Goal: Task Accomplishment & Management: Manage account settings

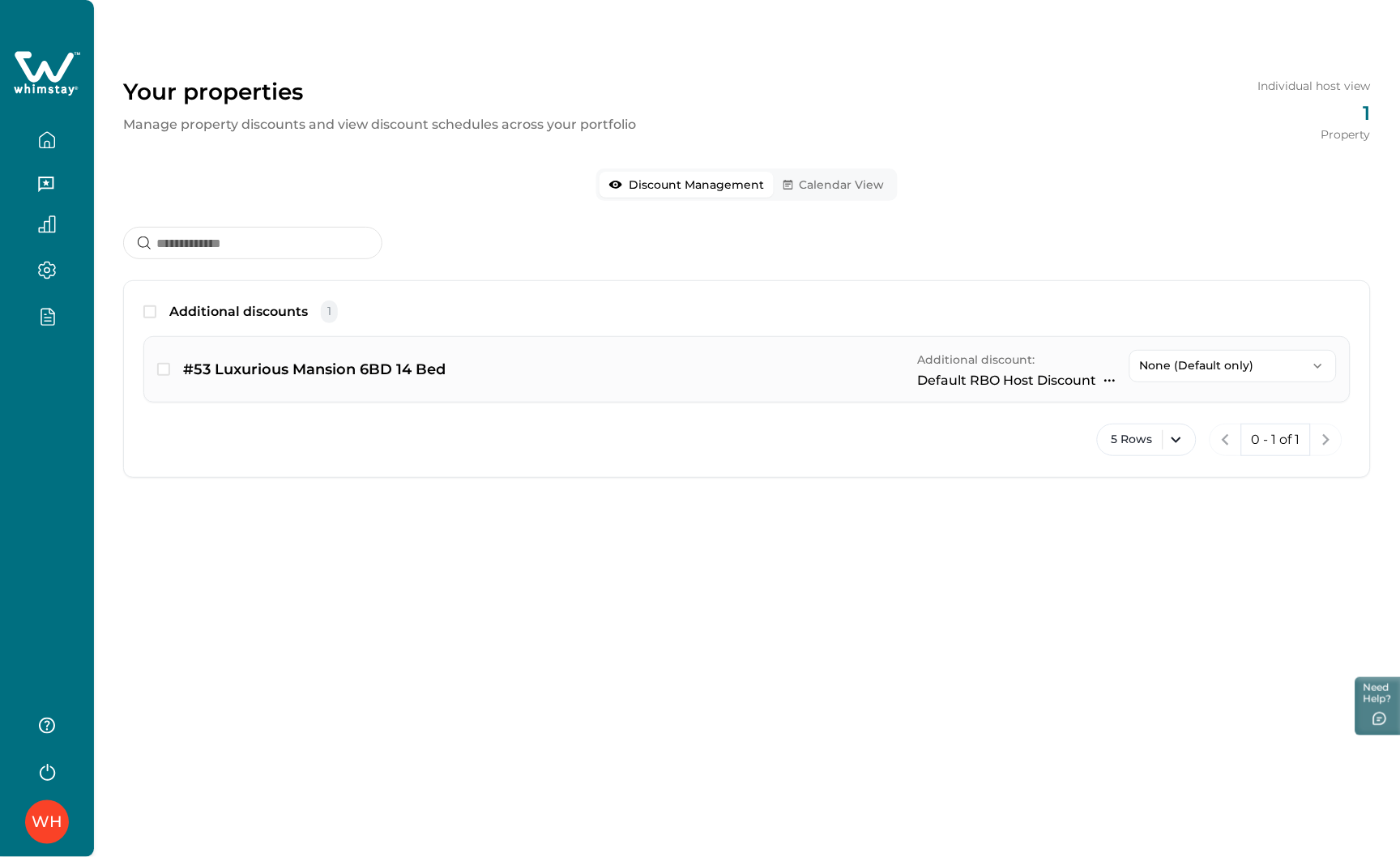
click at [1113, 376] on icon "button" at bounding box center [1110, 381] width 13 height 13
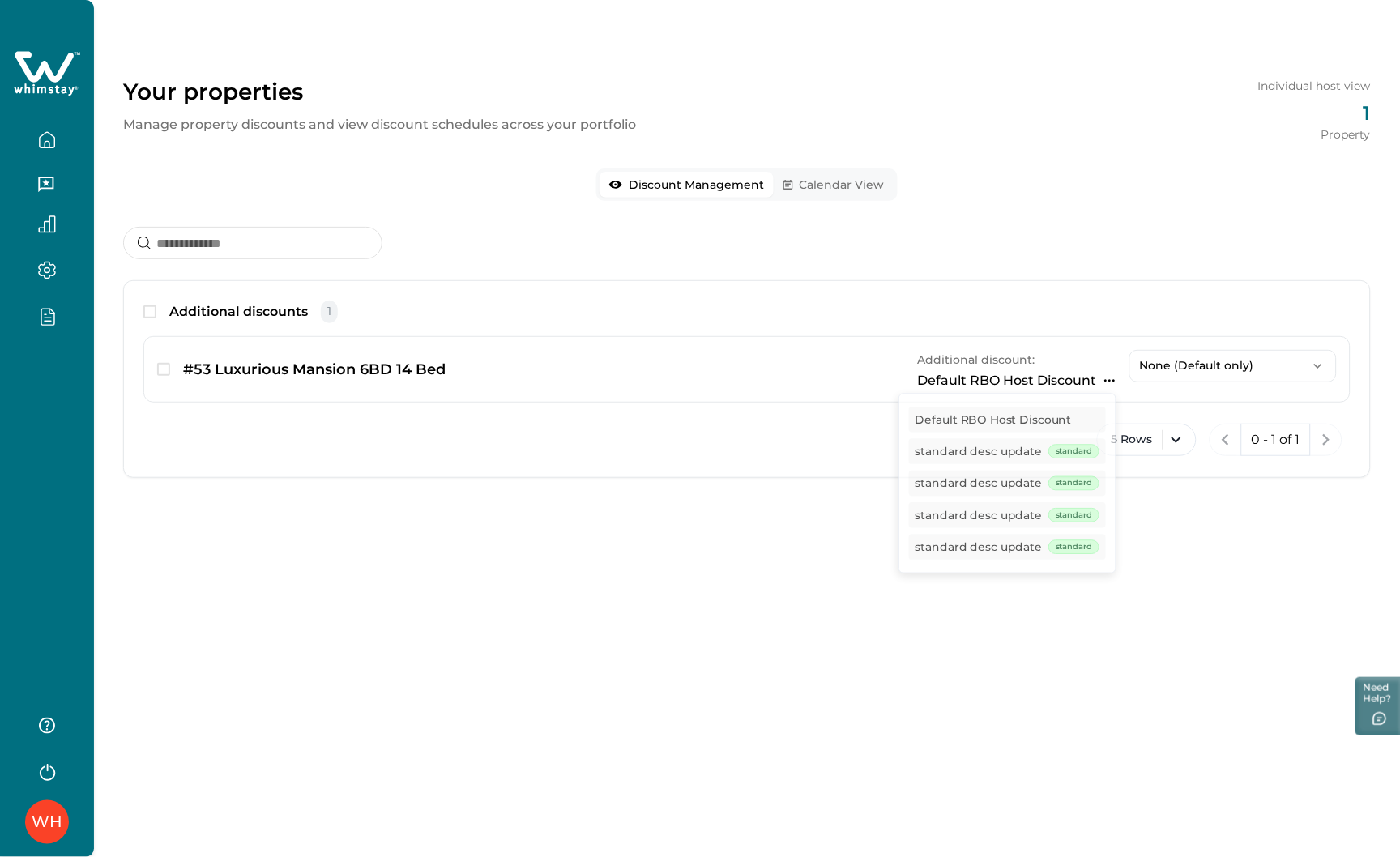
click at [1160, 609] on div "Your properties Manage property discounts and view discount schedules across yo…" at bounding box center [747, 428] width 1306 height 857
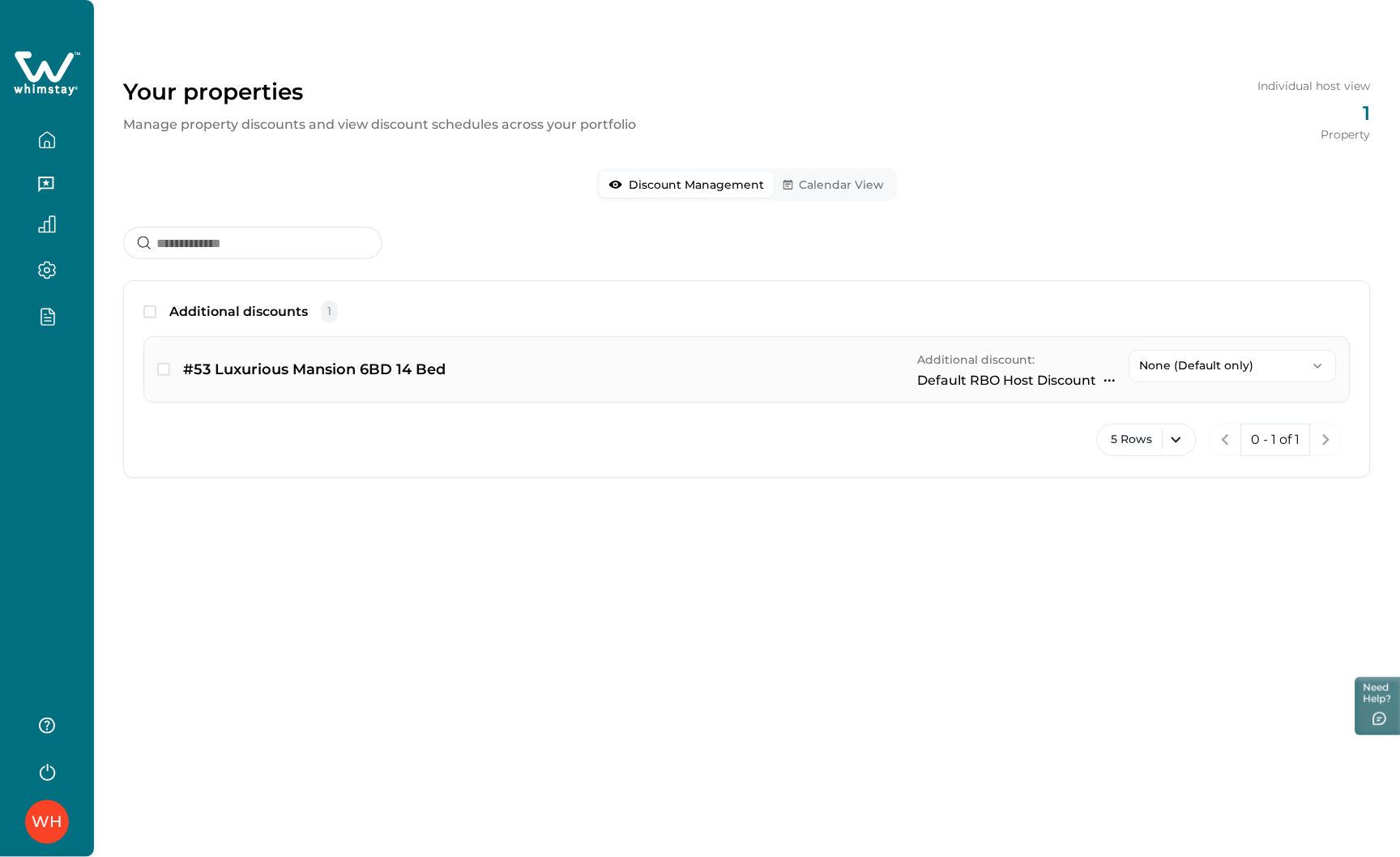
click at [1108, 384] on icon "button" at bounding box center [1110, 381] width 13 height 13
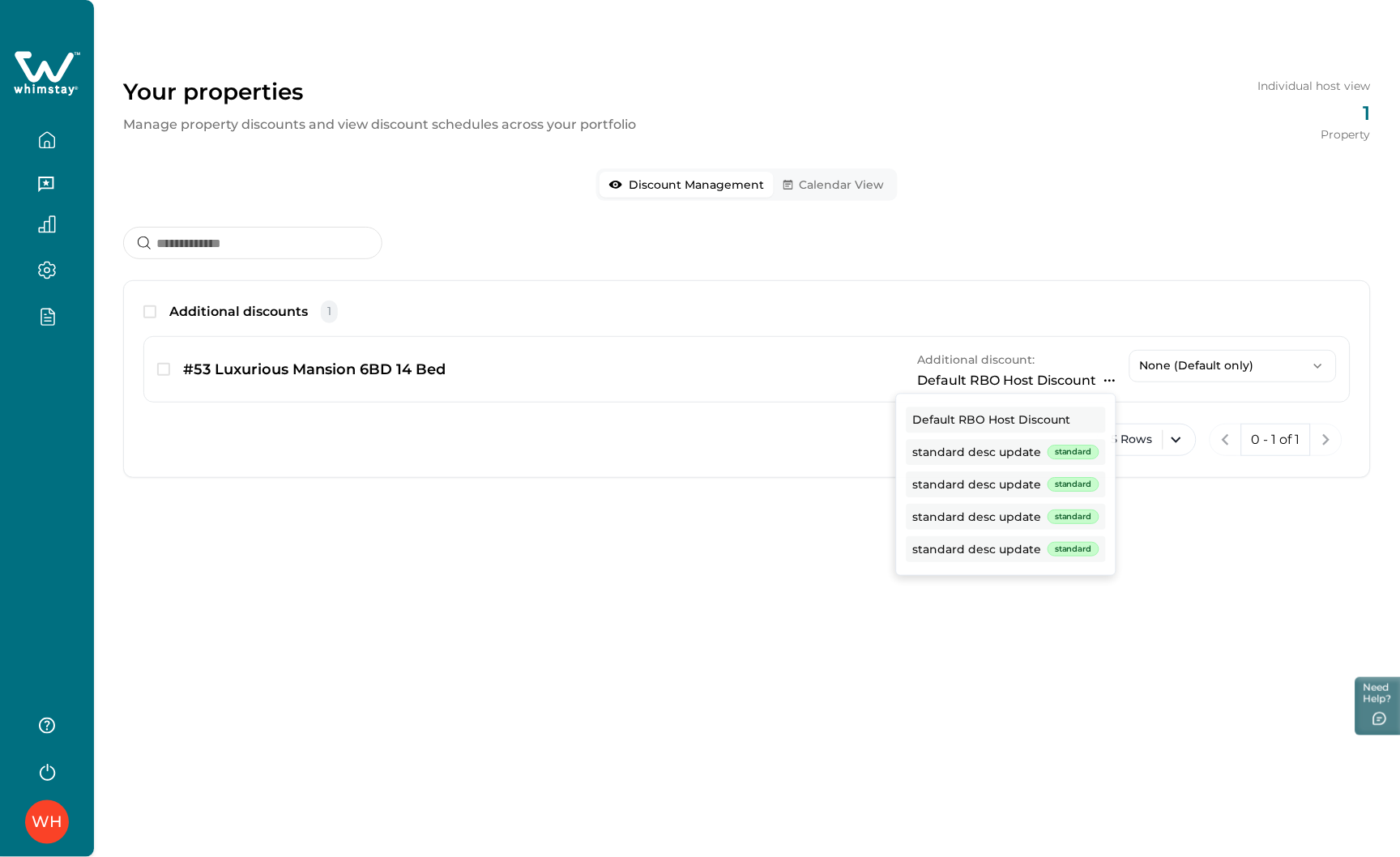
click at [1128, 561] on div "Your properties Manage property discounts and view discount schedules across yo…" at bounding box center [747, 428] width 1306 height 857
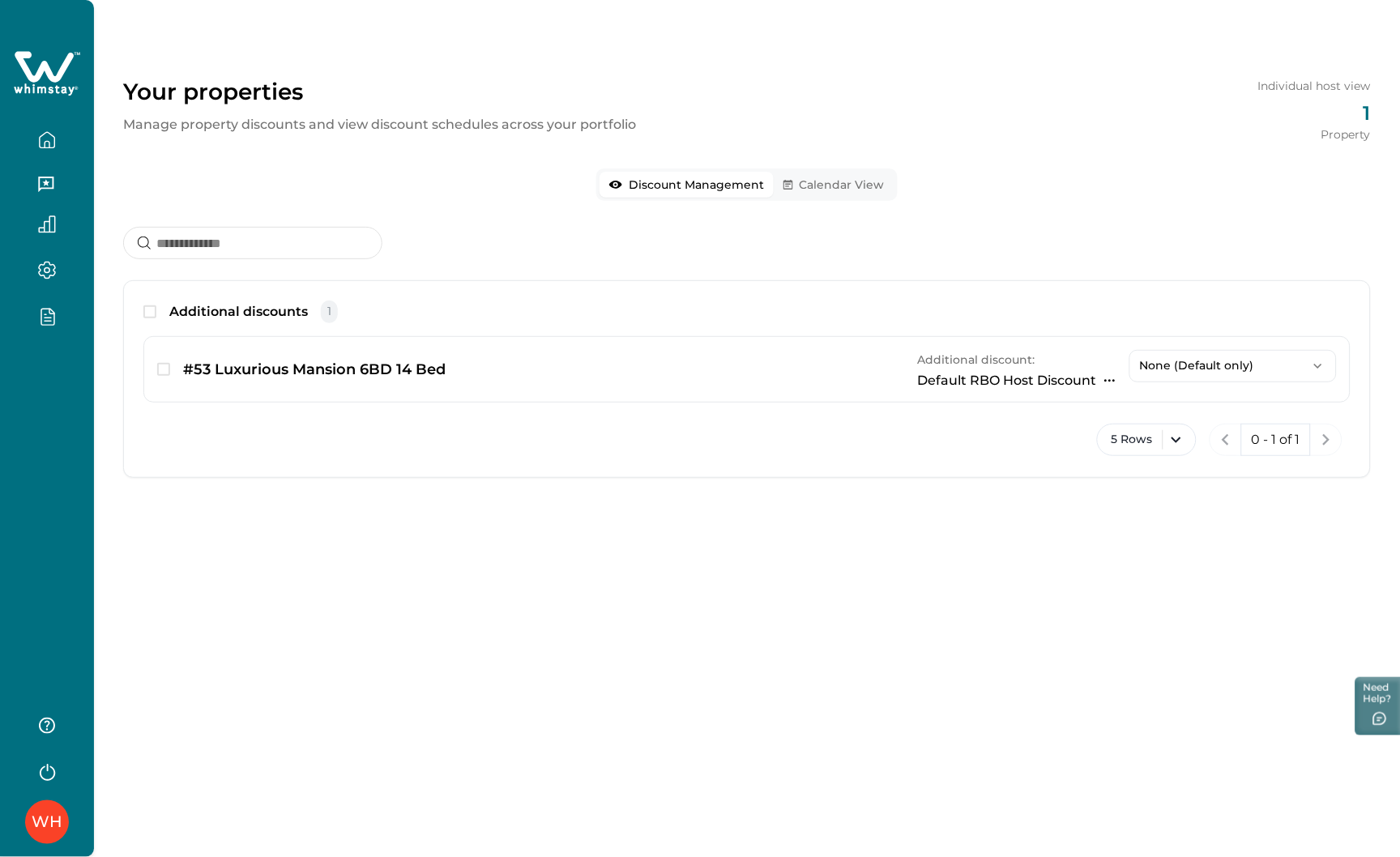
click at [31, 318] on button "button" at bounding box center [47, 316] width 68 height 18
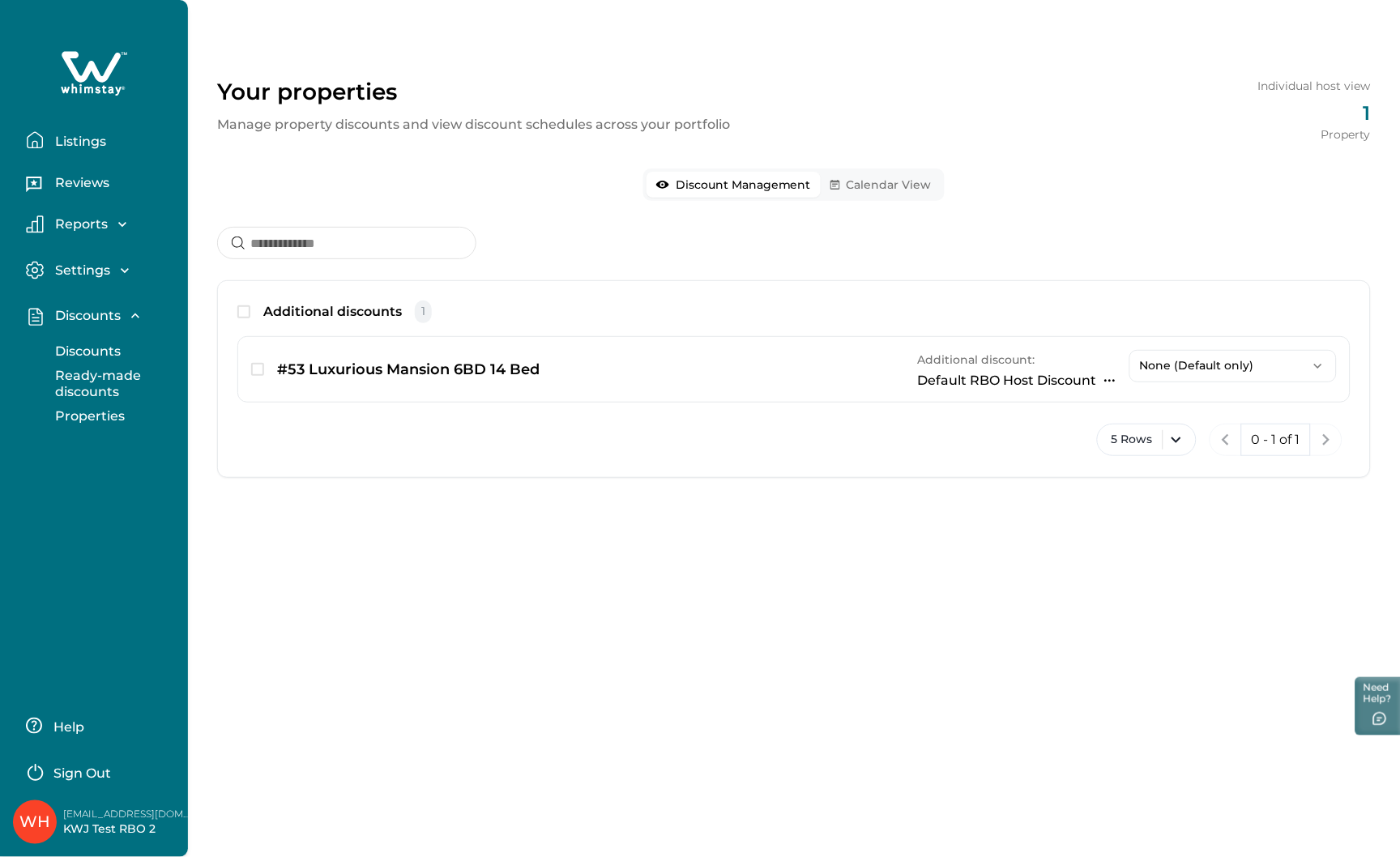
click at [71, 356] on p "Discounts" at bounding box center [85, 351] width 71 height 16
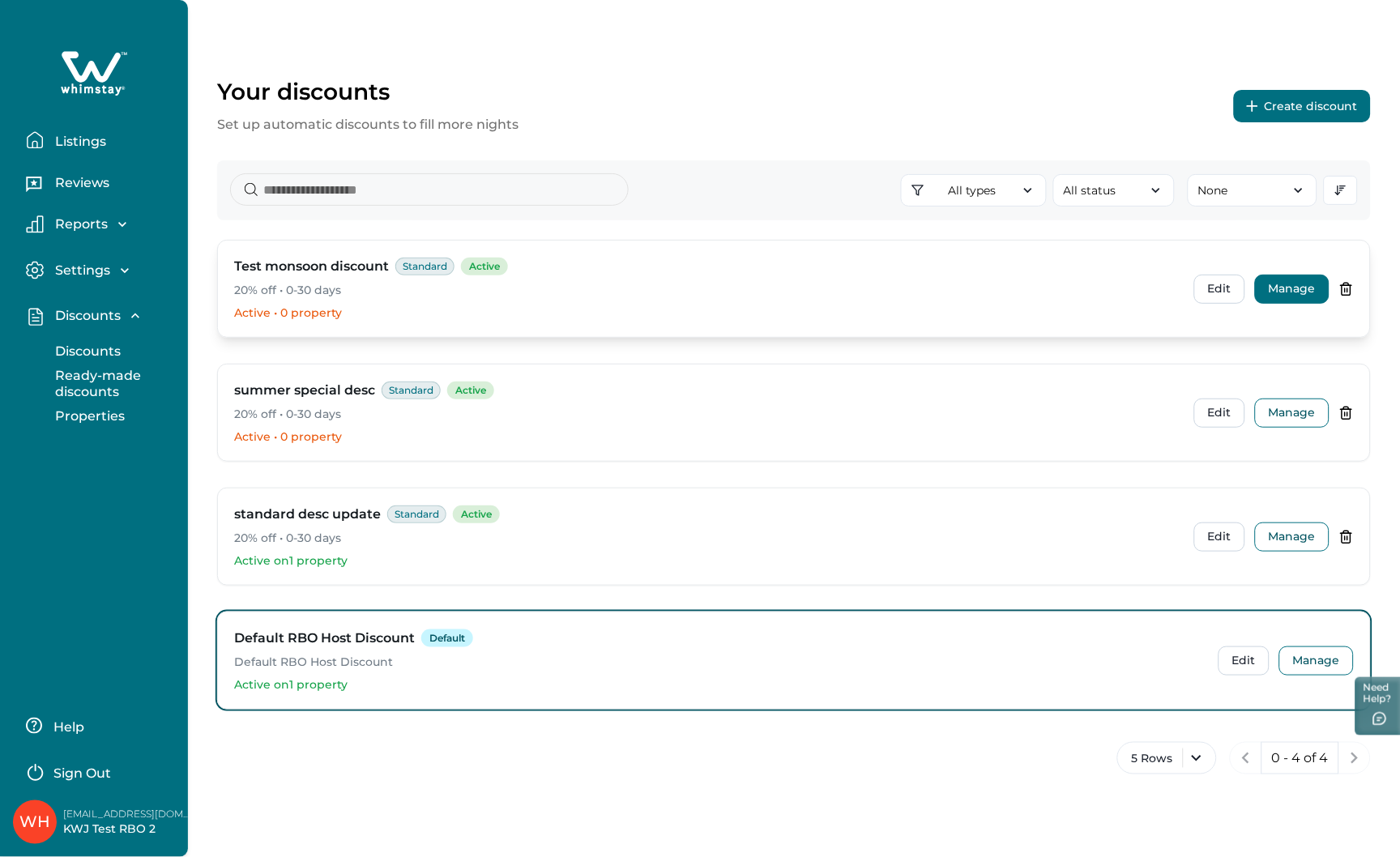
click at [1278, 293] on button "Manage" at bounding box center [1293, 289] width 75 height 29
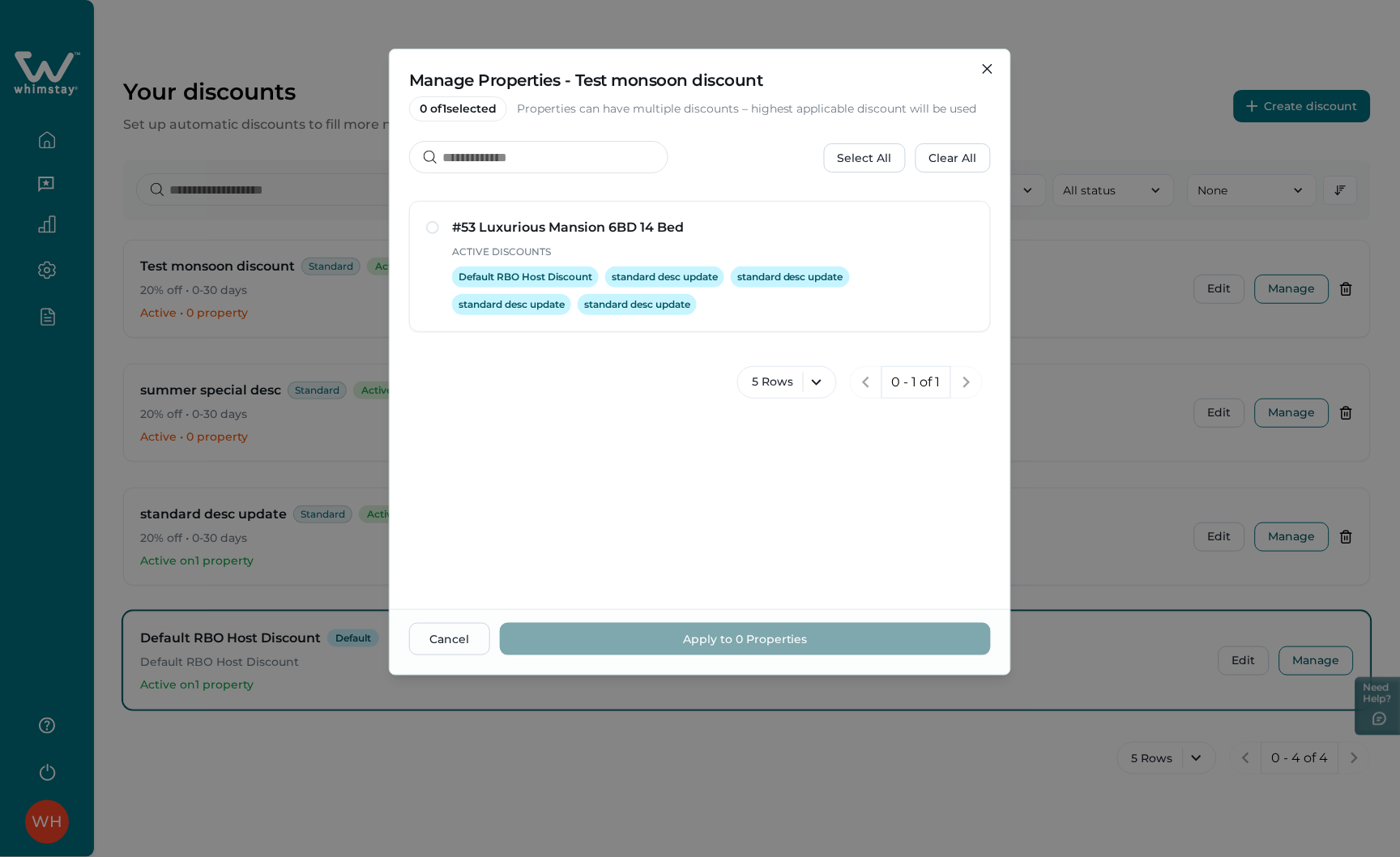
click at [1104, 138] on div "Manage Properties - Test monsoon discount 0 of 1 selected Properties can have m…" at bounding box center [700, 428] width 1400 height 857
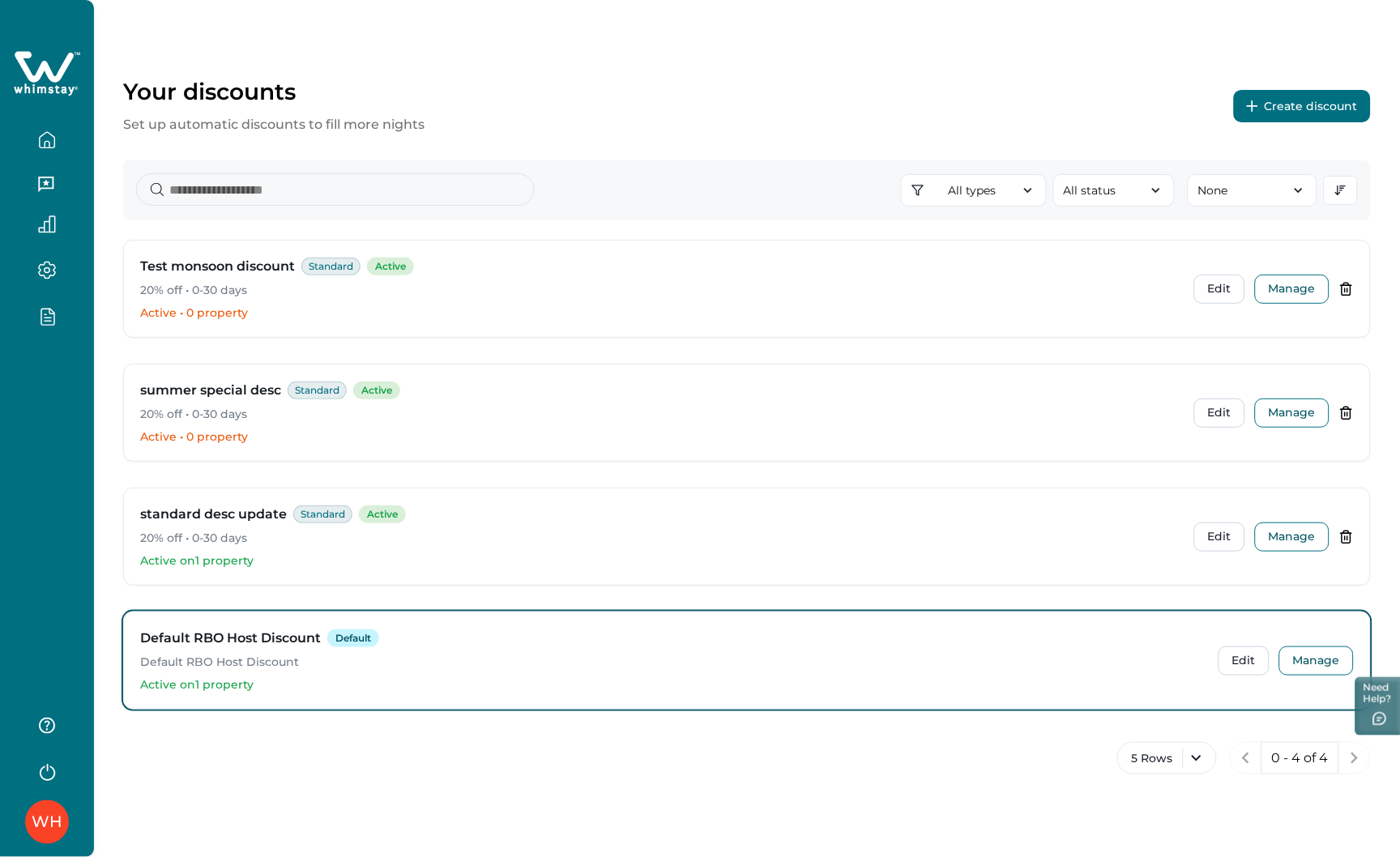
click at [1278, 102] on button "Create discount" at bounding box center [1303, 106] width 137 height 32
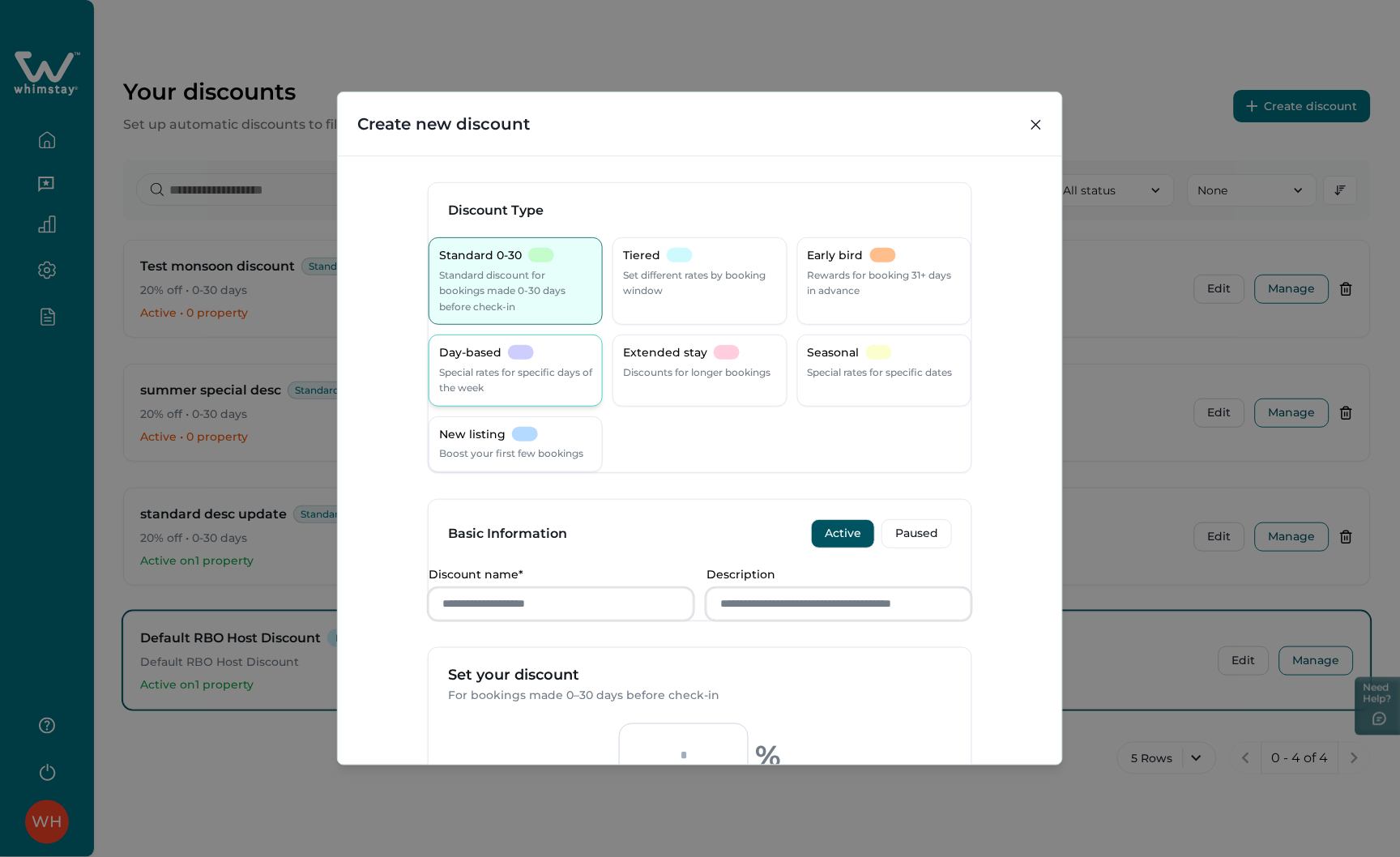
click at [580, 358] on div "Day-based Special rates for specific days of the week" at bounding box center [516, 370] width 153 height 51
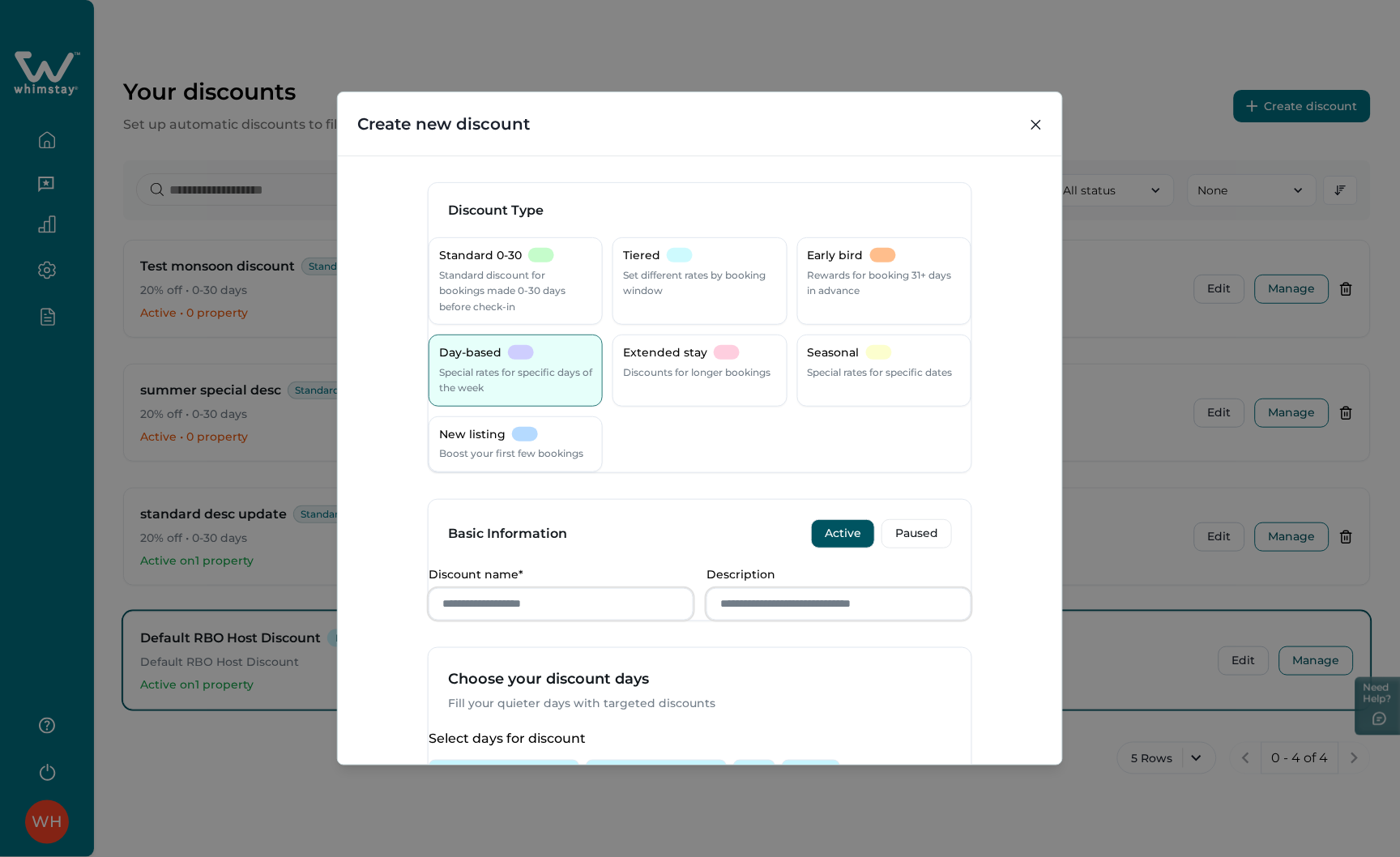
scroll to position [270, 0]
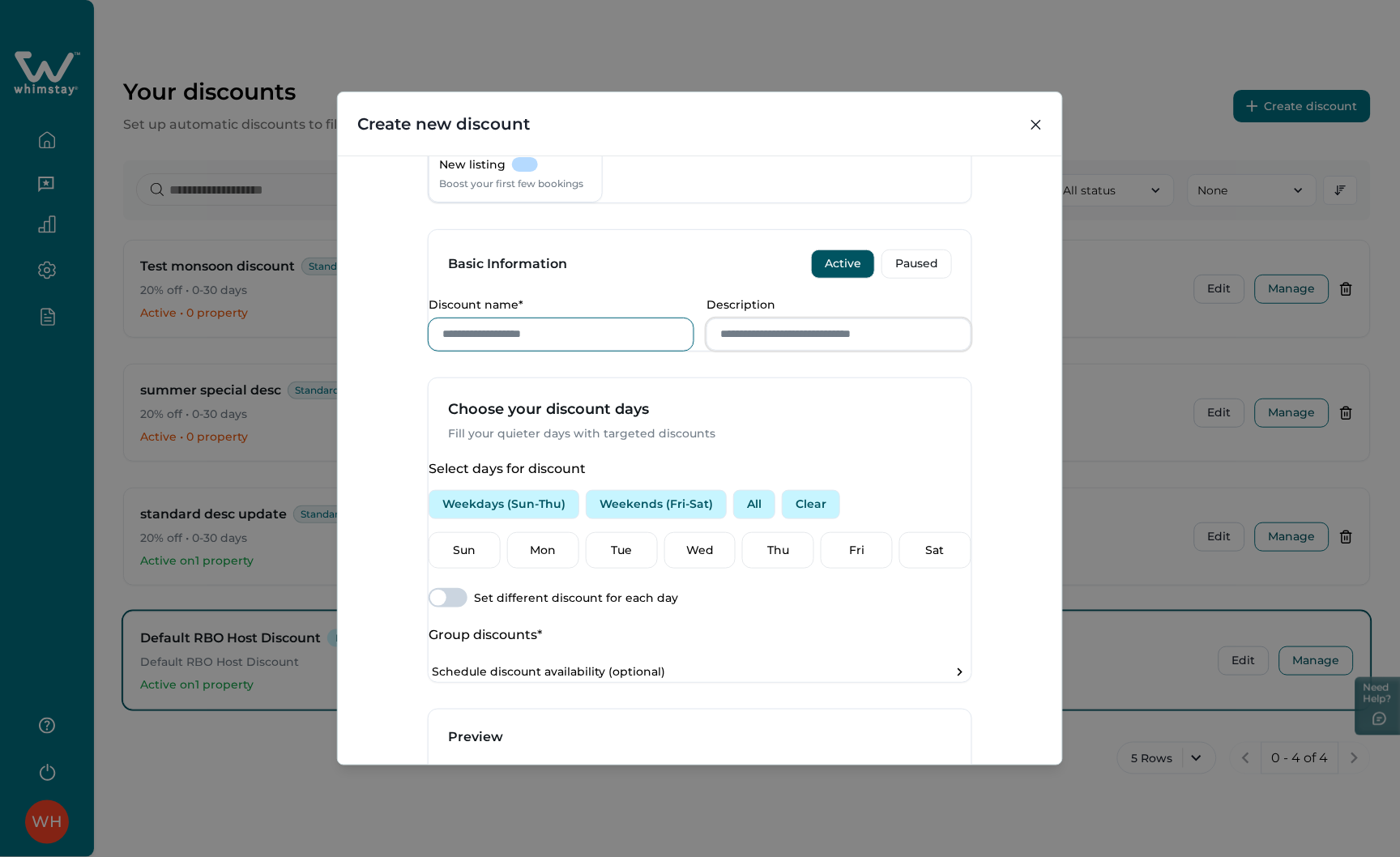
click at [587, 351] on input "Discount name*" at bounding box center [561, 334] width 265 height 32
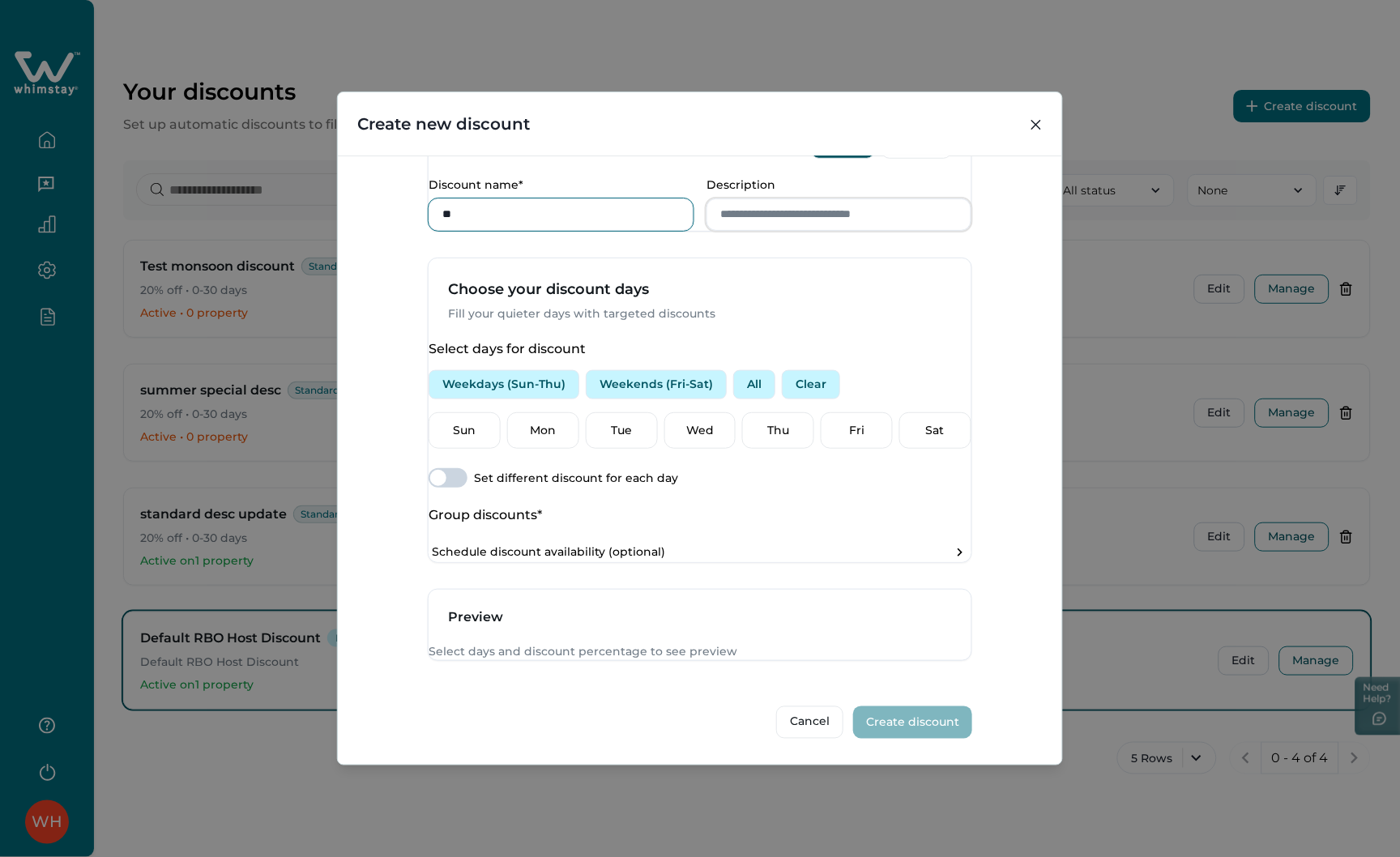
type input "**"
click at [764, 198] on input "Description" at bounding box center [839, 214] width 265 height 32
type input "***"
click at [699, 371] on button "Weekends (Fri-Sat)" at bounding box center [655, 385] width 141 height 29
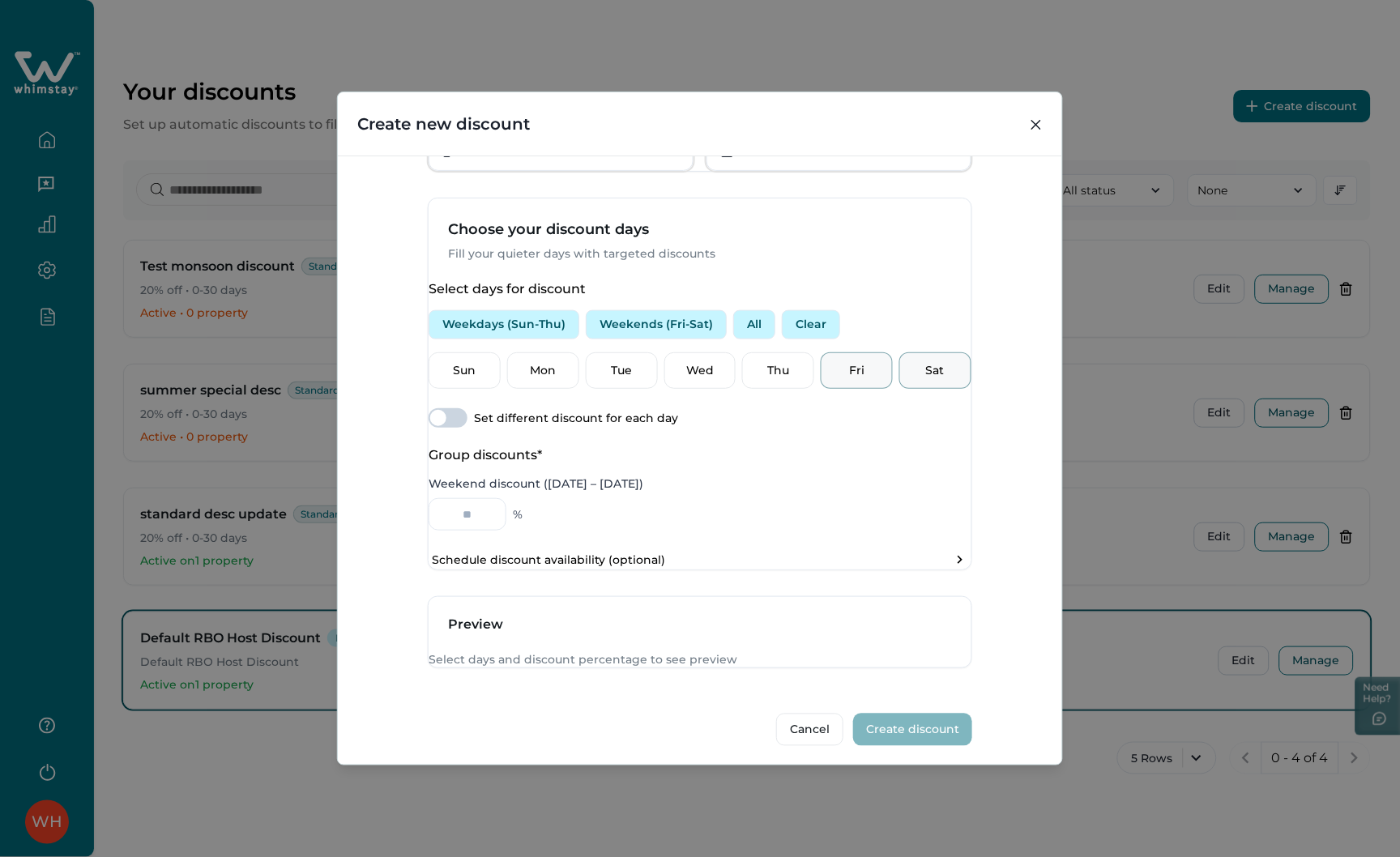
scroll to position [551, 0]
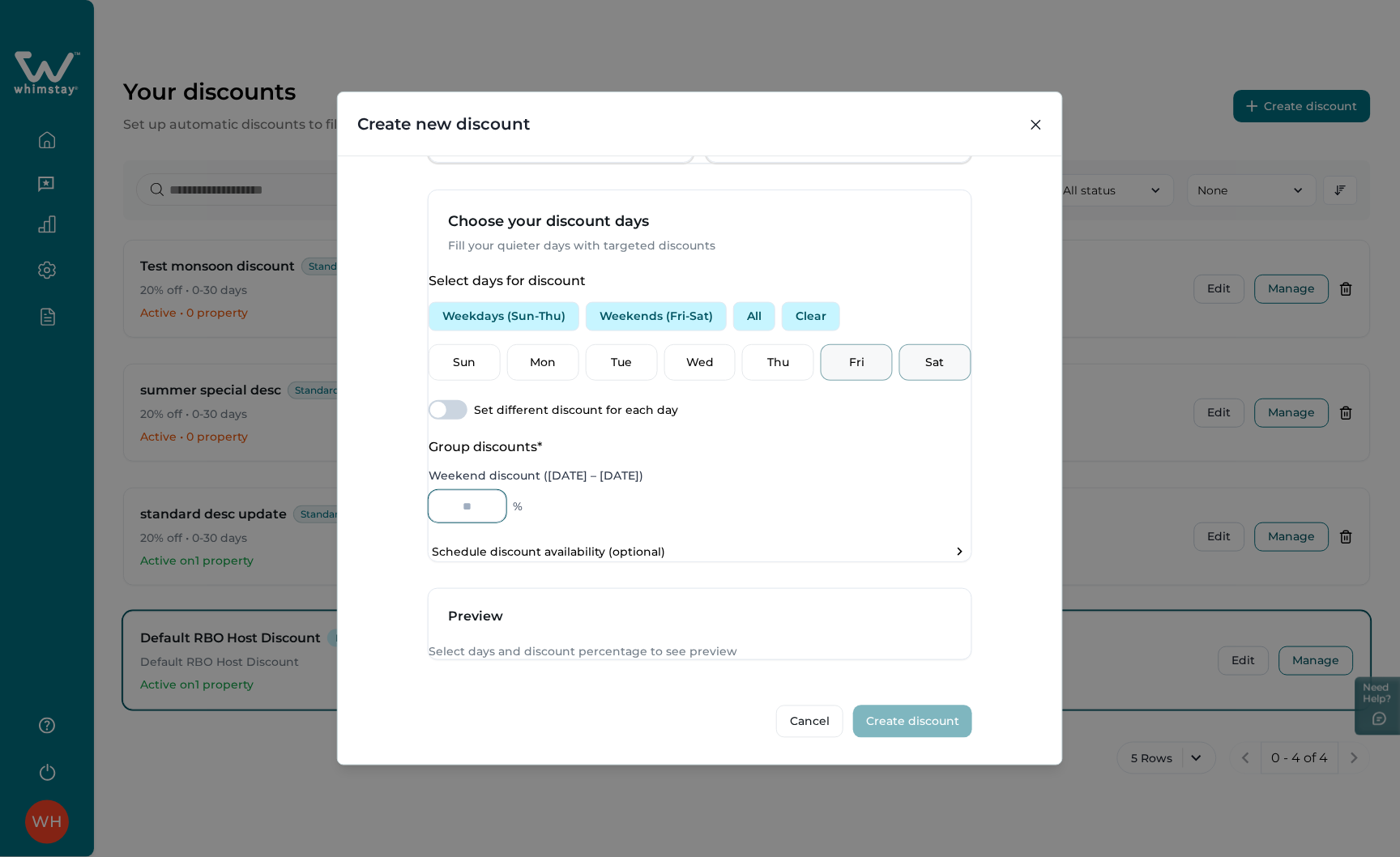
click at [504, 491] on input "Weekend discount (Friday – Saturday)" at bounding box center [467, 506] width 77 height 32
type input "**"
click at [969, 62] on div "Create new discount Discount Type Standard 0-30 Standard discount for bookings …" at bounding box center [700, 428] width 1400 height 857
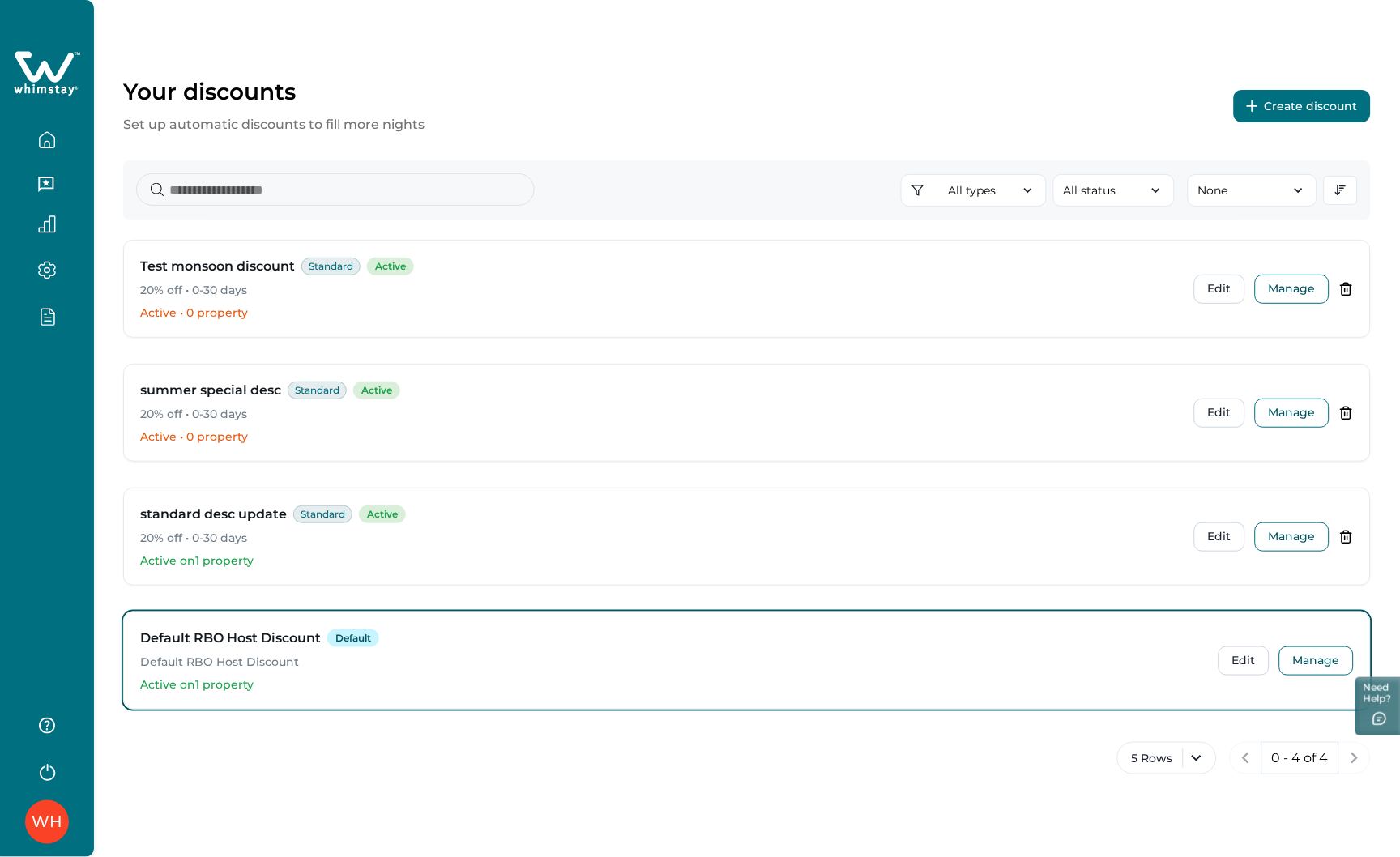
click at [1275, 111] on button "Create discount" at bounding box center [1303, 106] width 137 height 32
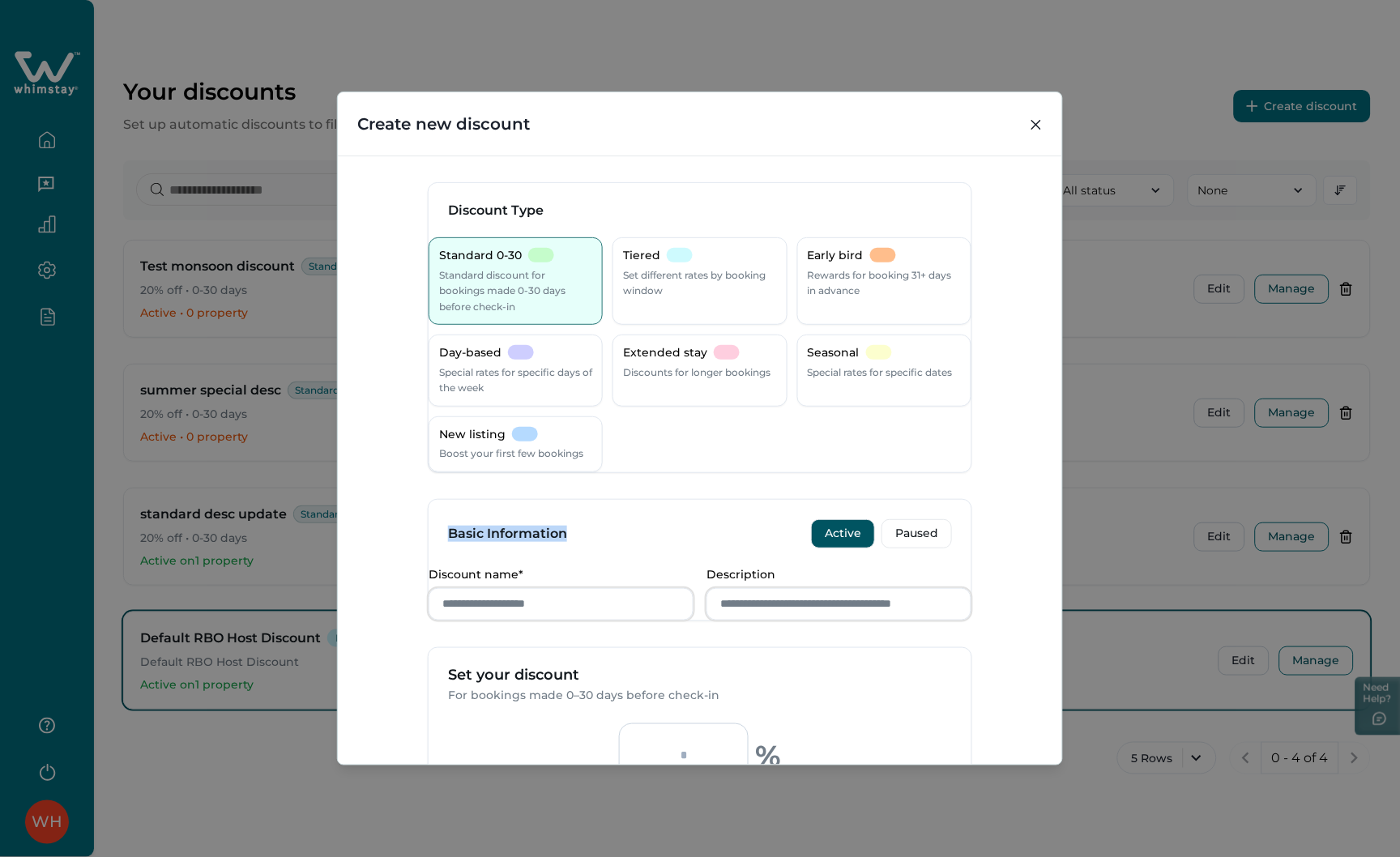
drag, startPoint x: 559, startPoint y: 565, endPoint x: 435, endPoint y: 566, distance: 124.0
click at [435, 566] on div "Basic Information Active Paused" at bounding box center [700, 534] width 543 height 68
copy h3 "Basic Information"
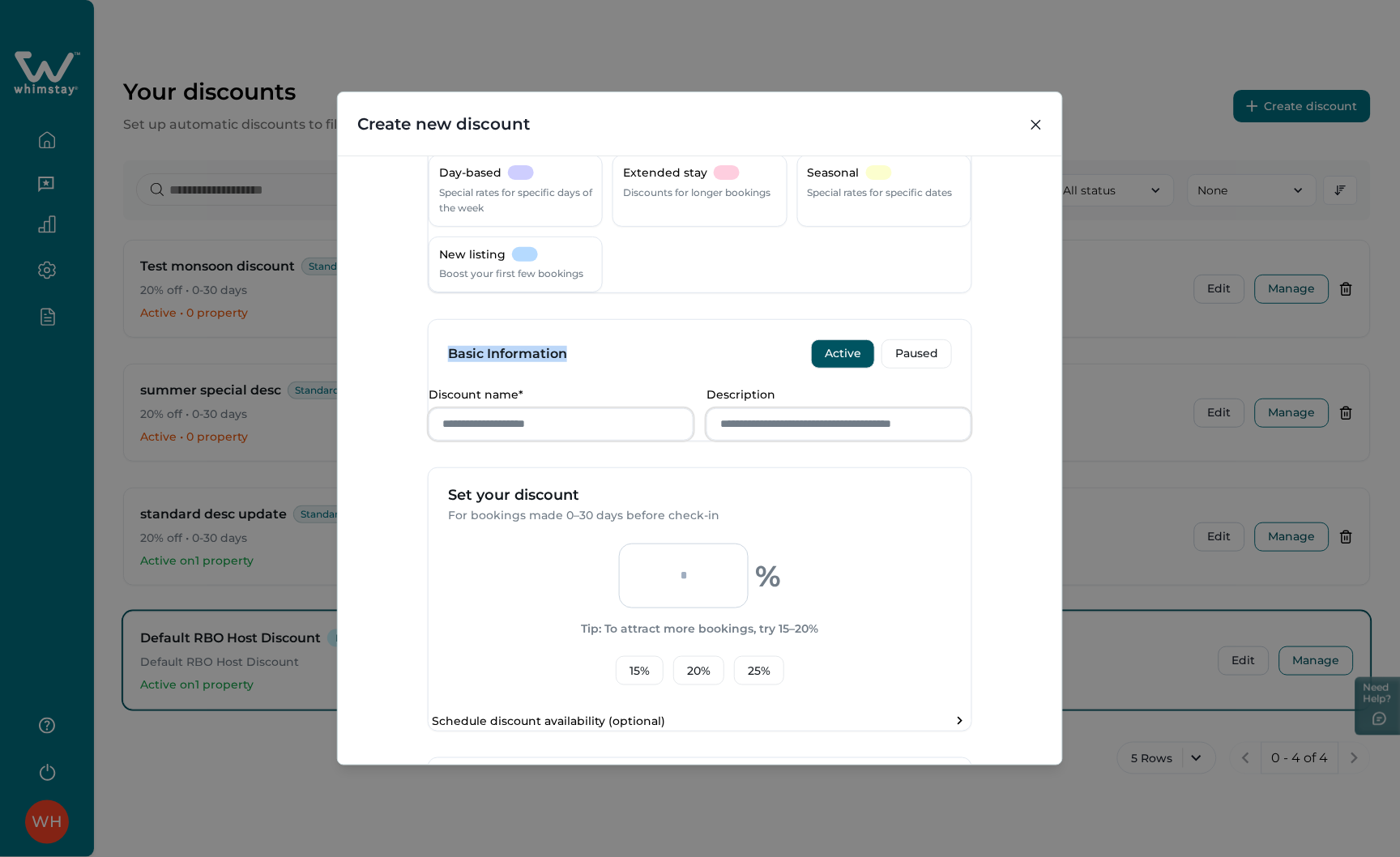
scroll to position [0, 0]
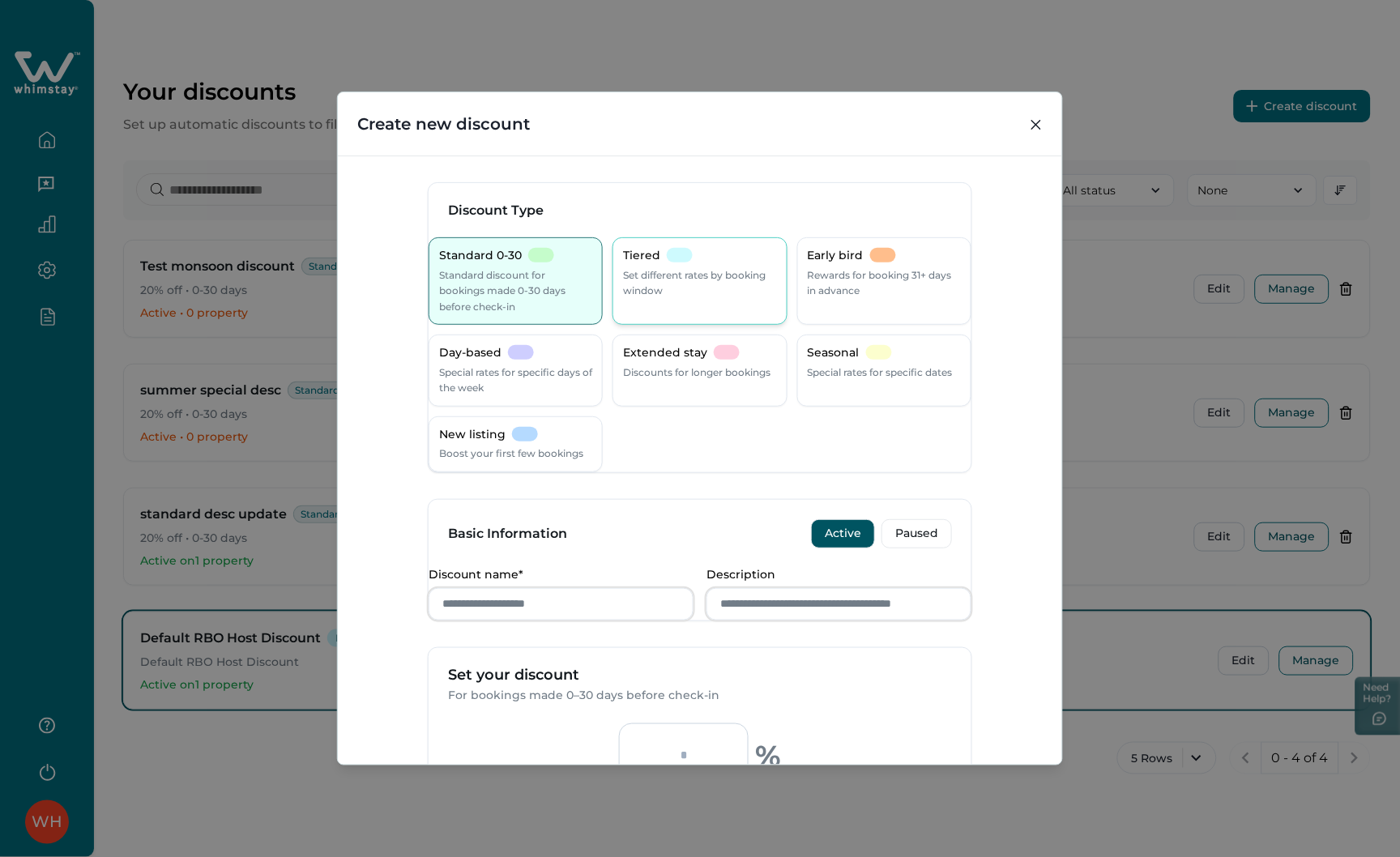
click at [698, 295] on p "Set different rates by booking window" at bounding box center [700, 283] width 153 height 32
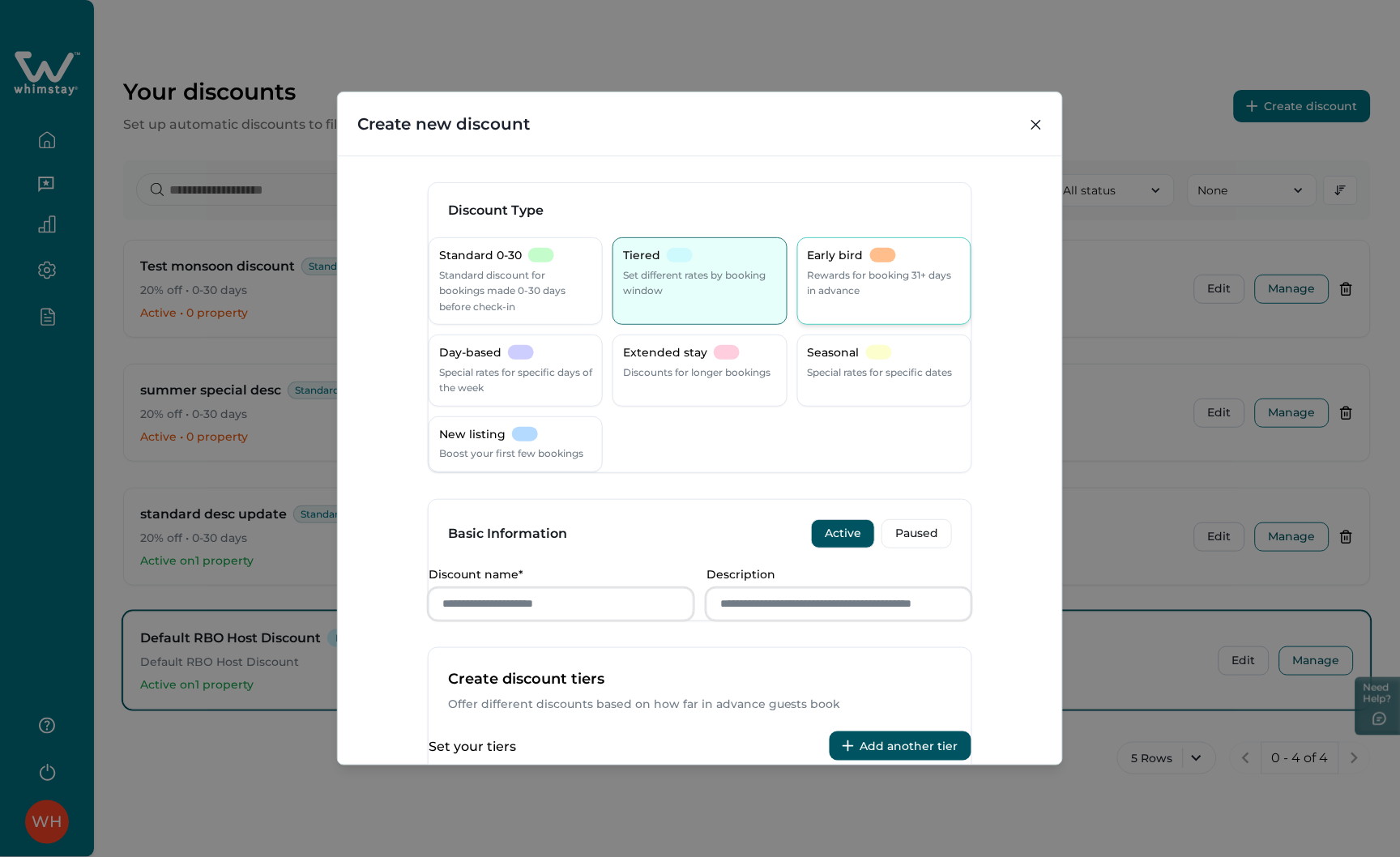
click at [838, 297] on p "Rewards for booking 31+ days in advance" at bounding box center [884, 283] width 153 height 32
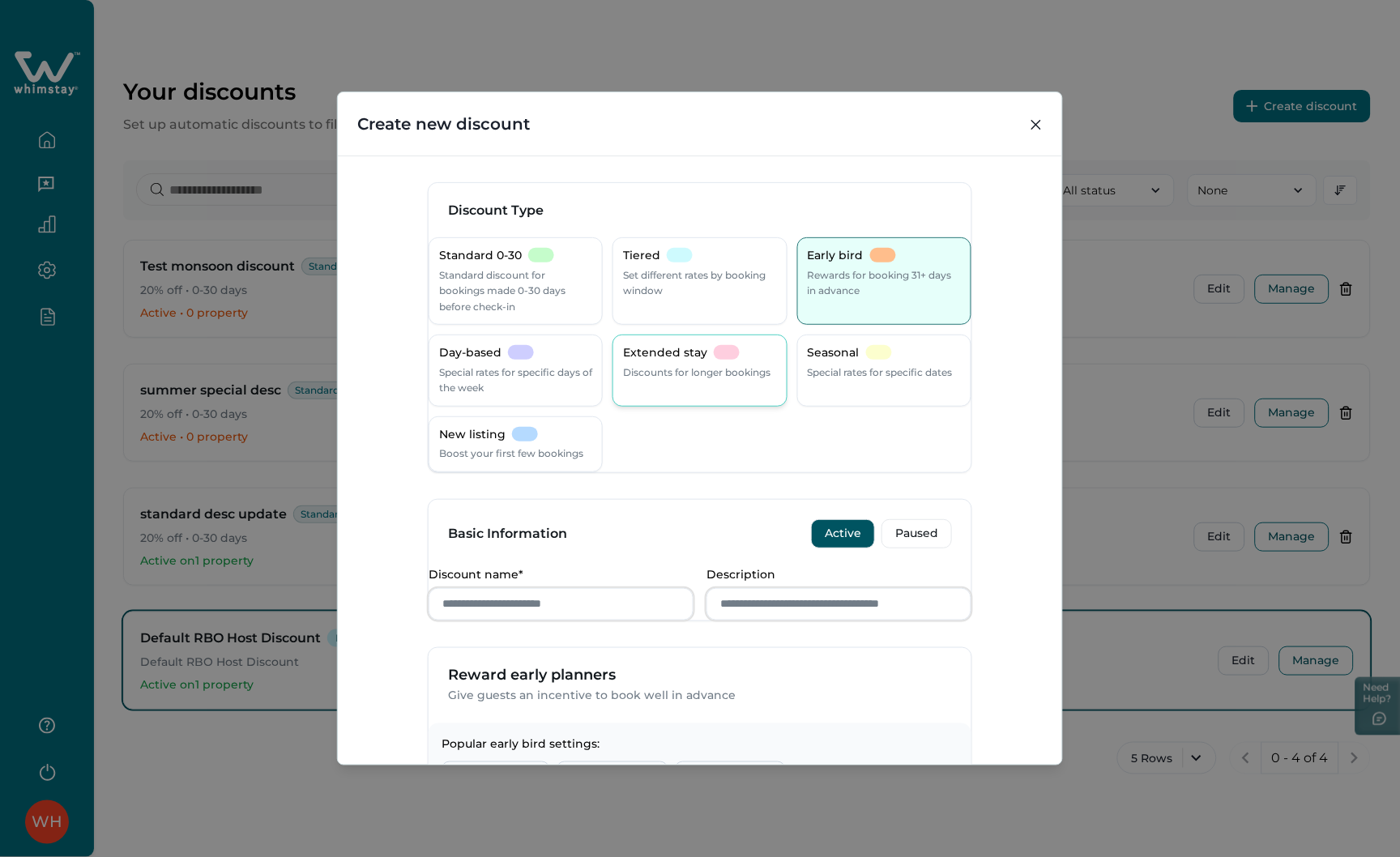
click at [660, 376] on p "Discounts for longer bookings" at bounding box center [696, 372] width 147 height 16
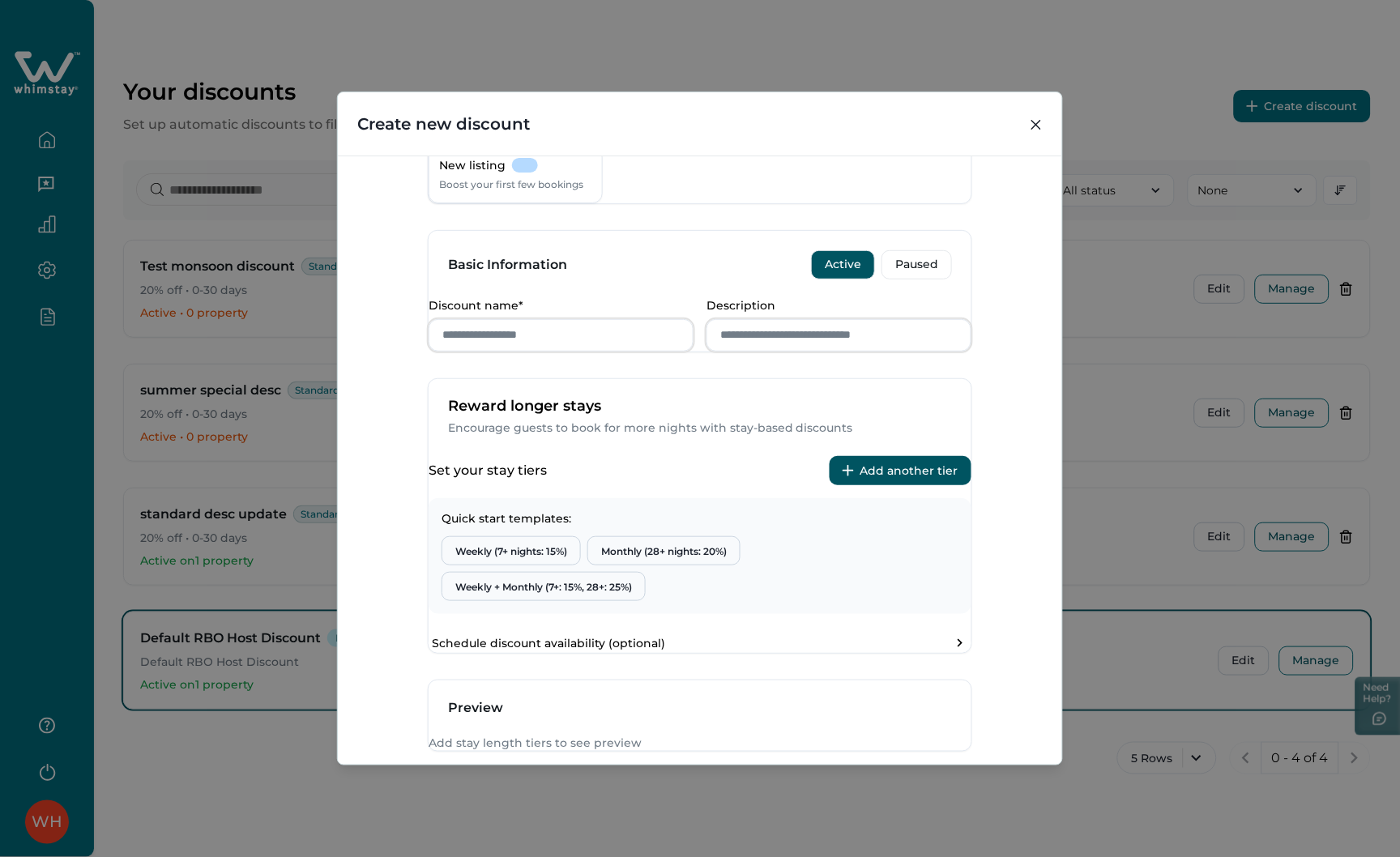
scroll to position [270, 0]
click at [1109, 333] on div "Create new discount Discount Type Standard 0-30 Standard discount for bookings …" at bounding box center [700, 428] width 1400 height 857
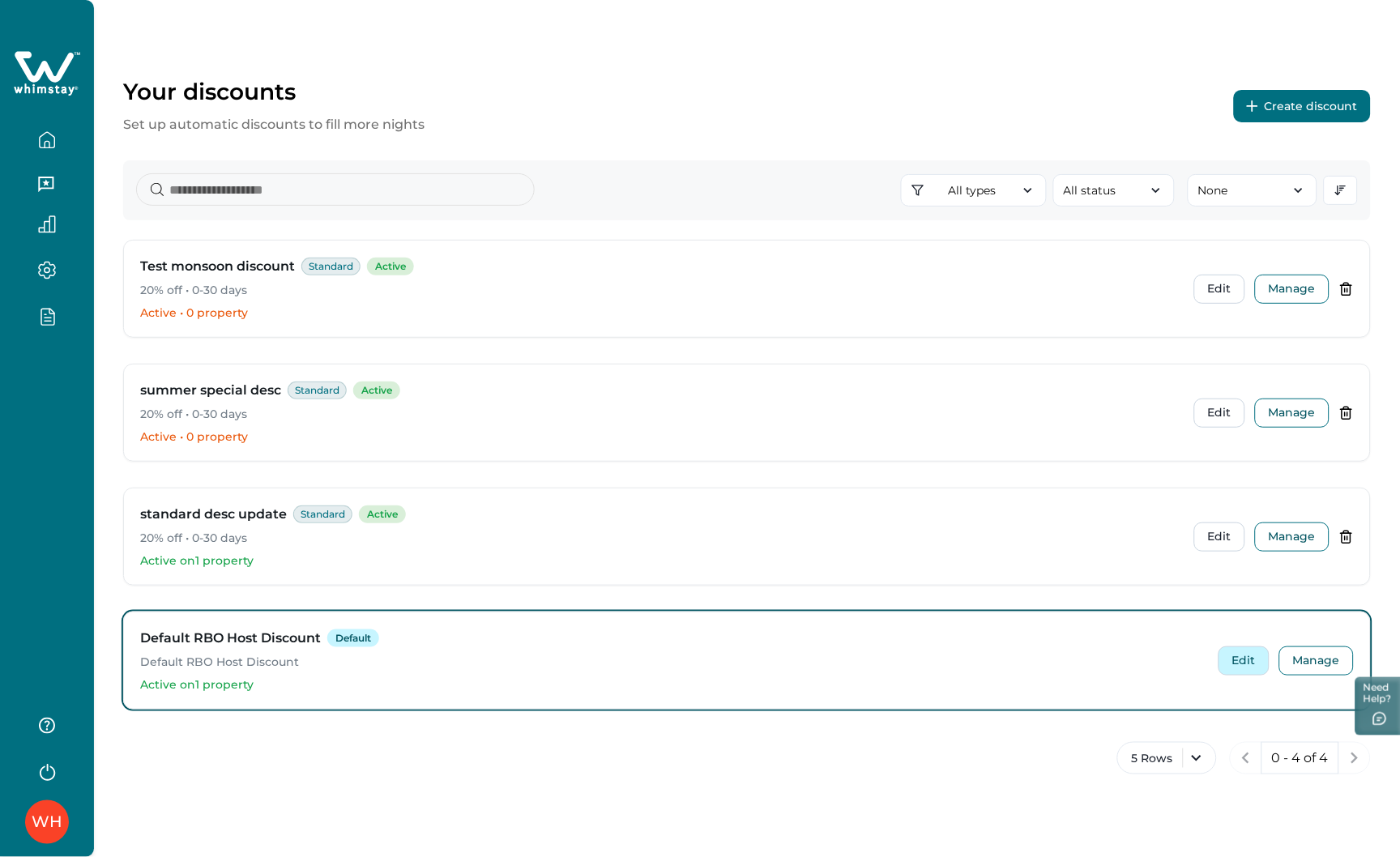
click at [1257, 670] on button "Edit" at bounding box center [1243, 660] width 51 height 29
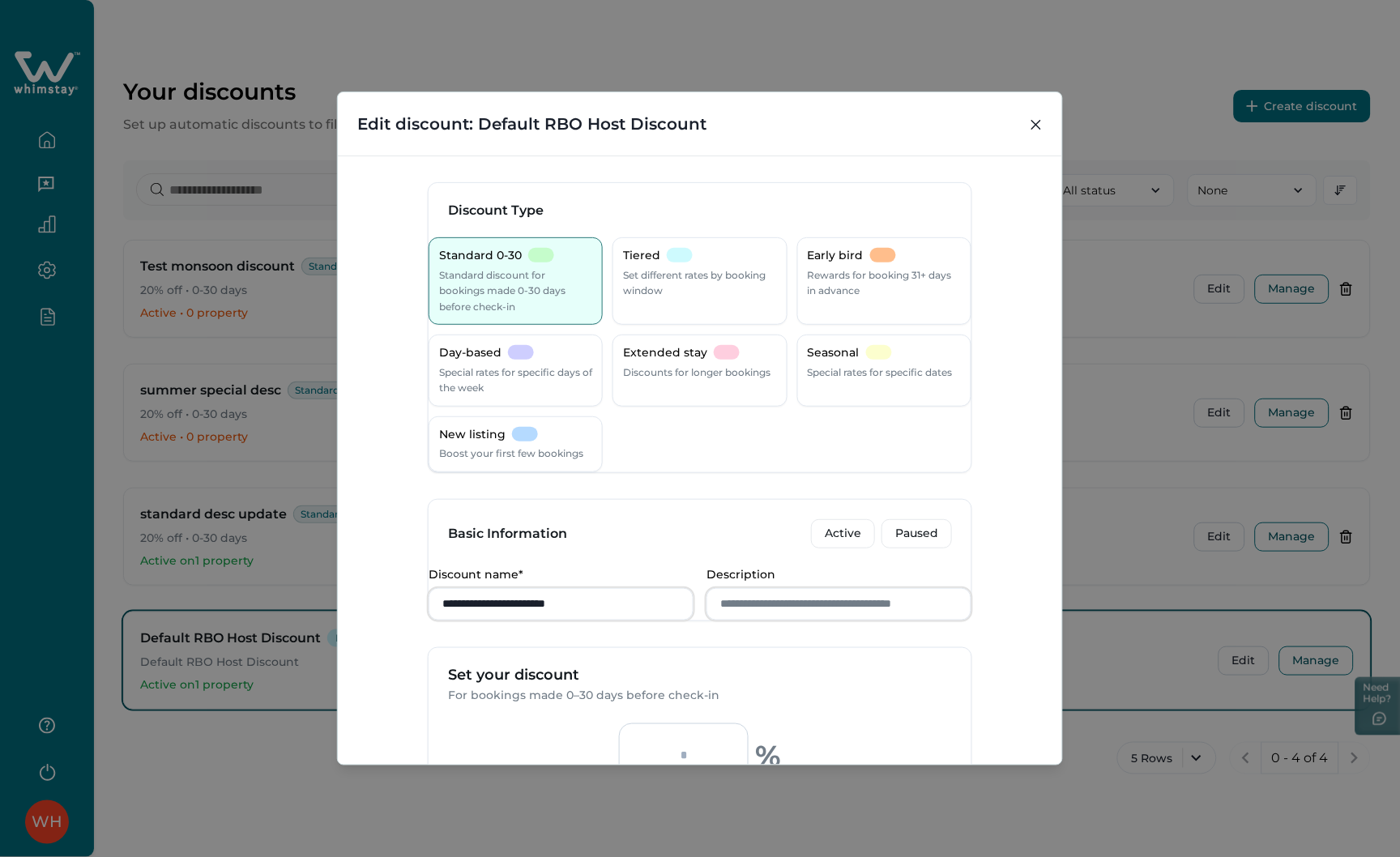
click at [1168, 492] on div "**********" at bounding box center [700, 428] width 1400 height 857
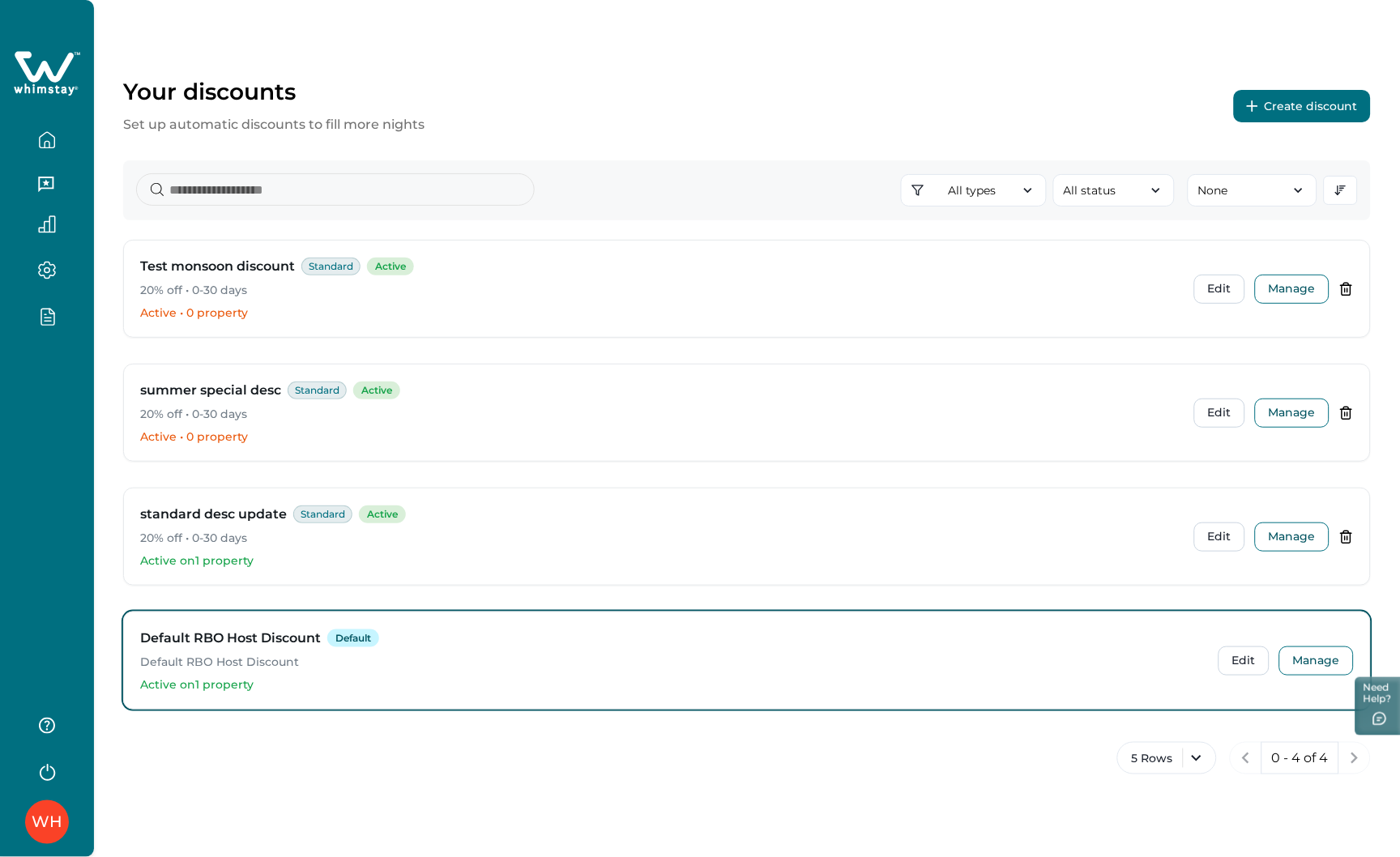
click at [1244, 100] on button "Create discount" at bounding box center [1303, 106] width 137 height 32
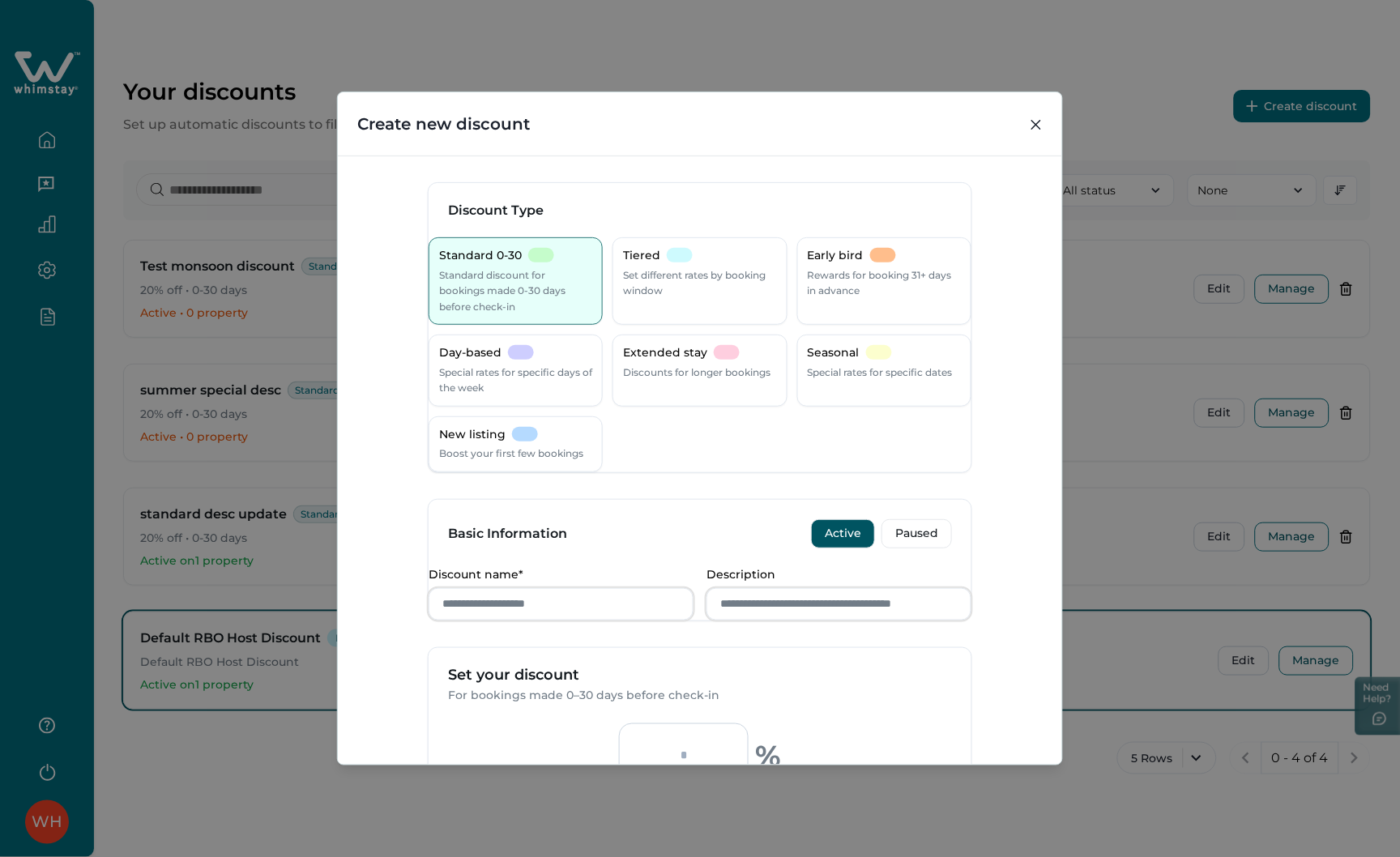
click at [1193, 127] on div "Create new discount Discount Type Standard 0-30 Standard discount for bookings …" at bounding box center [700, 428] width 1400 height 857
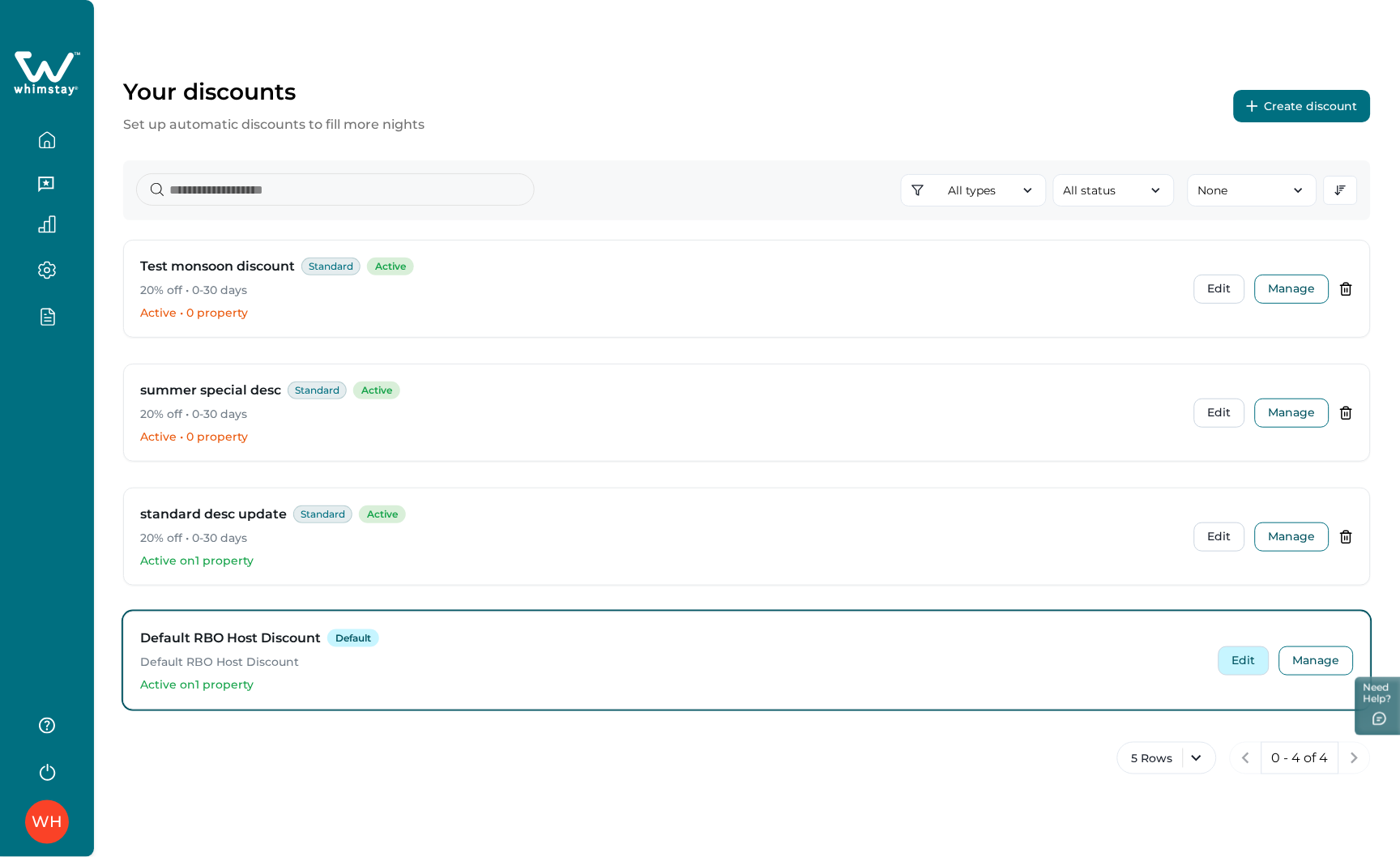
click at [1238, 655] on button "Edit" at bounding box center [1243, 660] width 51 height 29
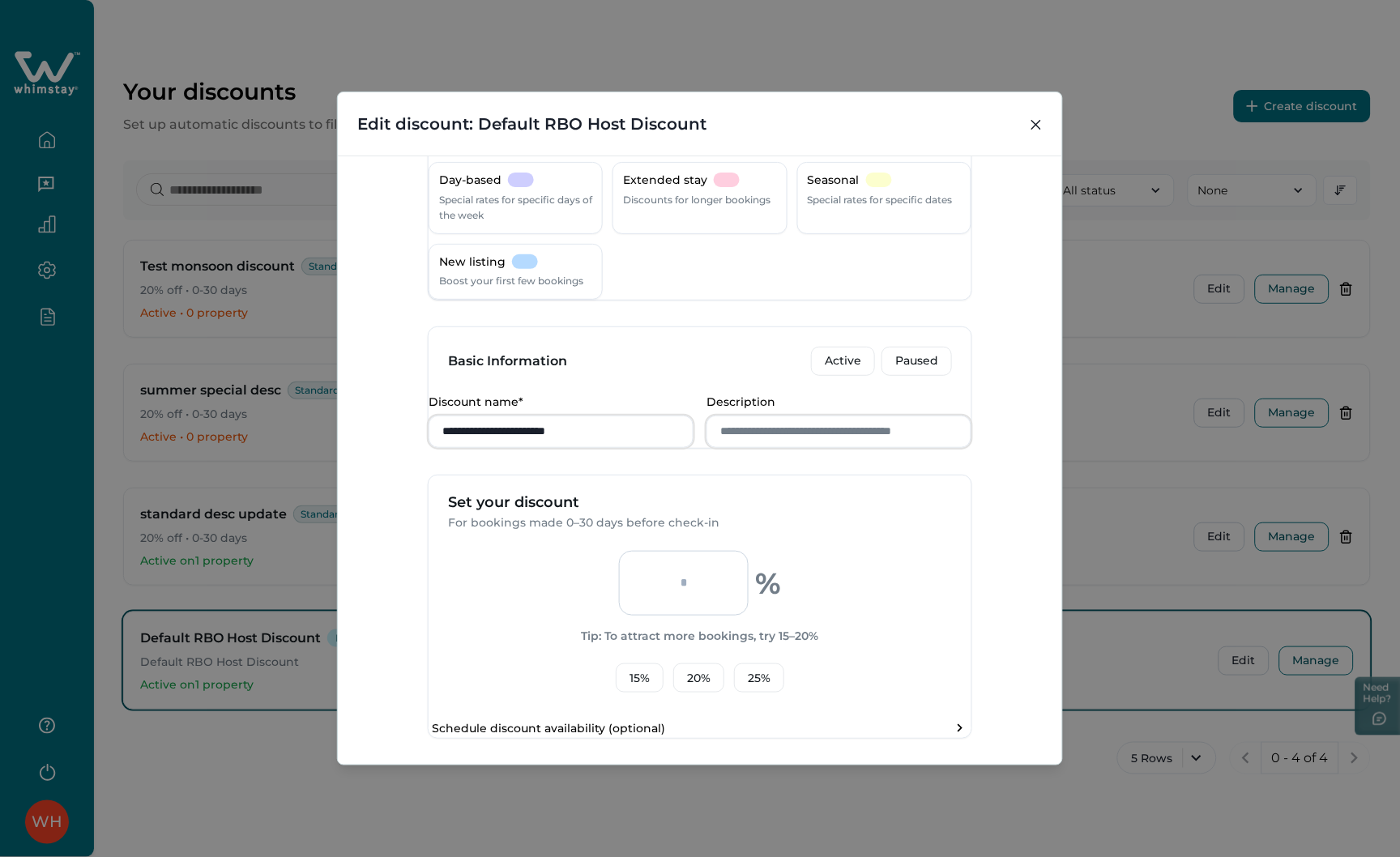
scroll to position [82, 0]
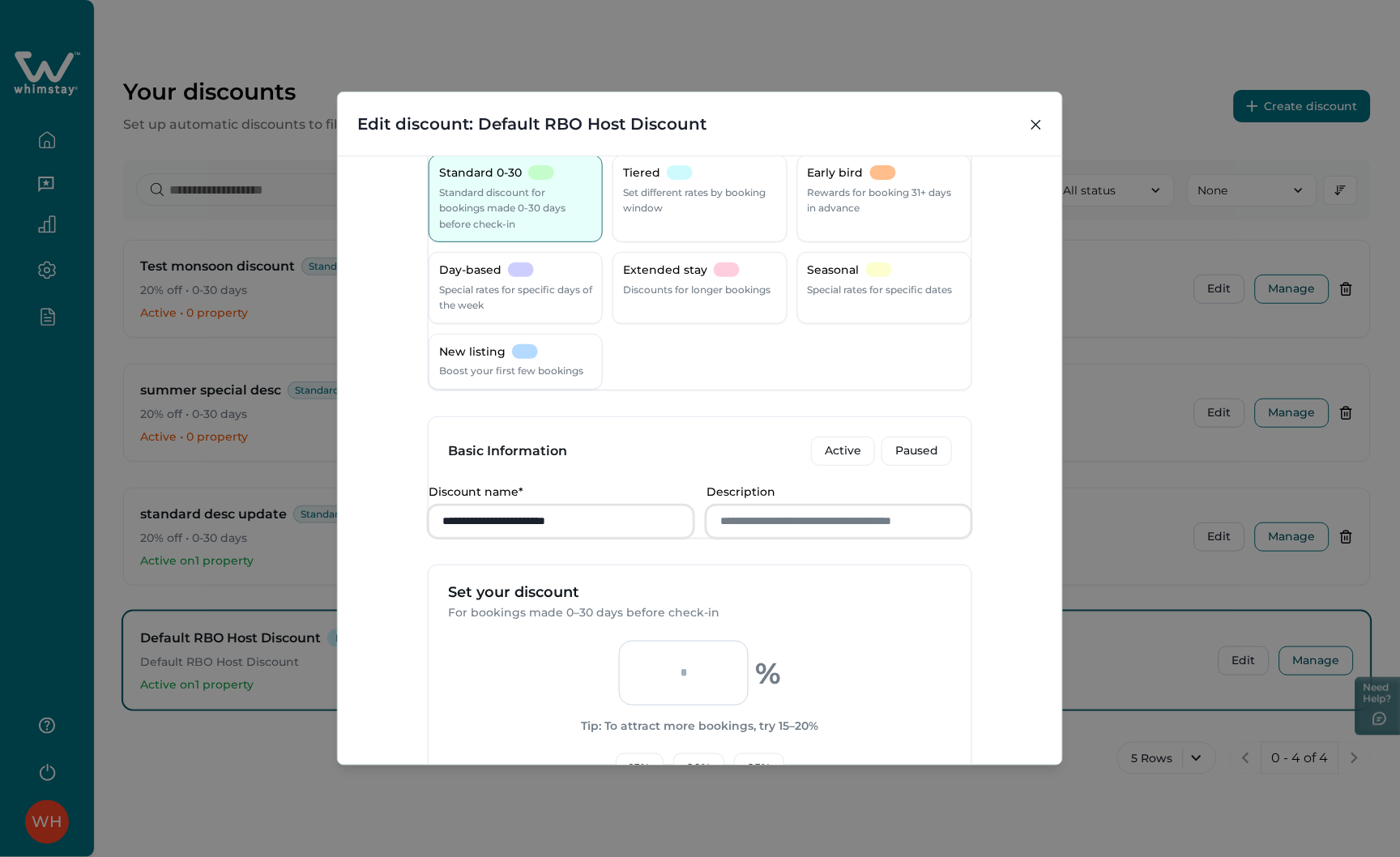
click at [1116, 361] on div "**********" at bounding box center [700, 428] width 1400 height 857
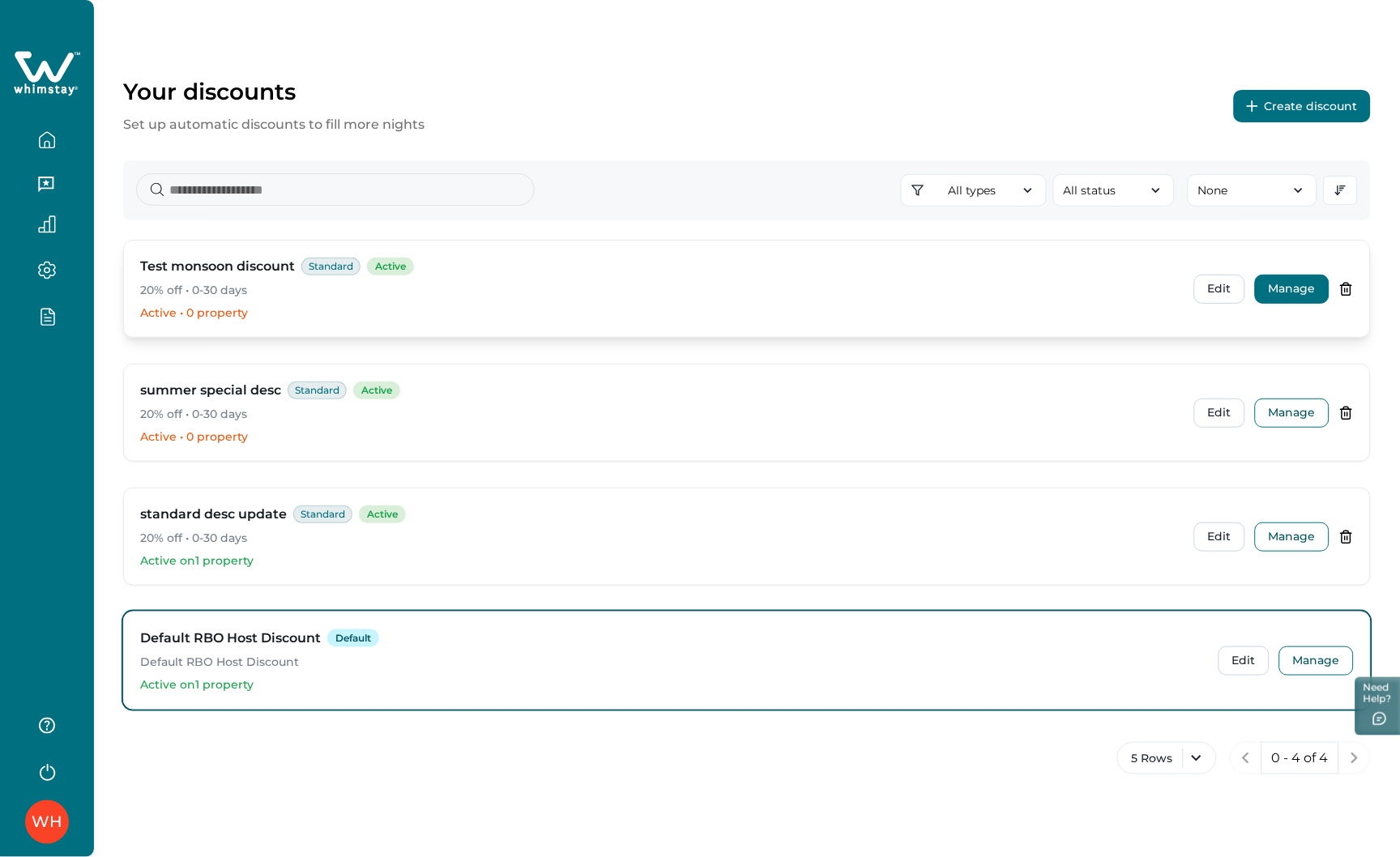
click at [1306, 282] on button "Manage" at bounding box center [1293, 289] width 75 height 29
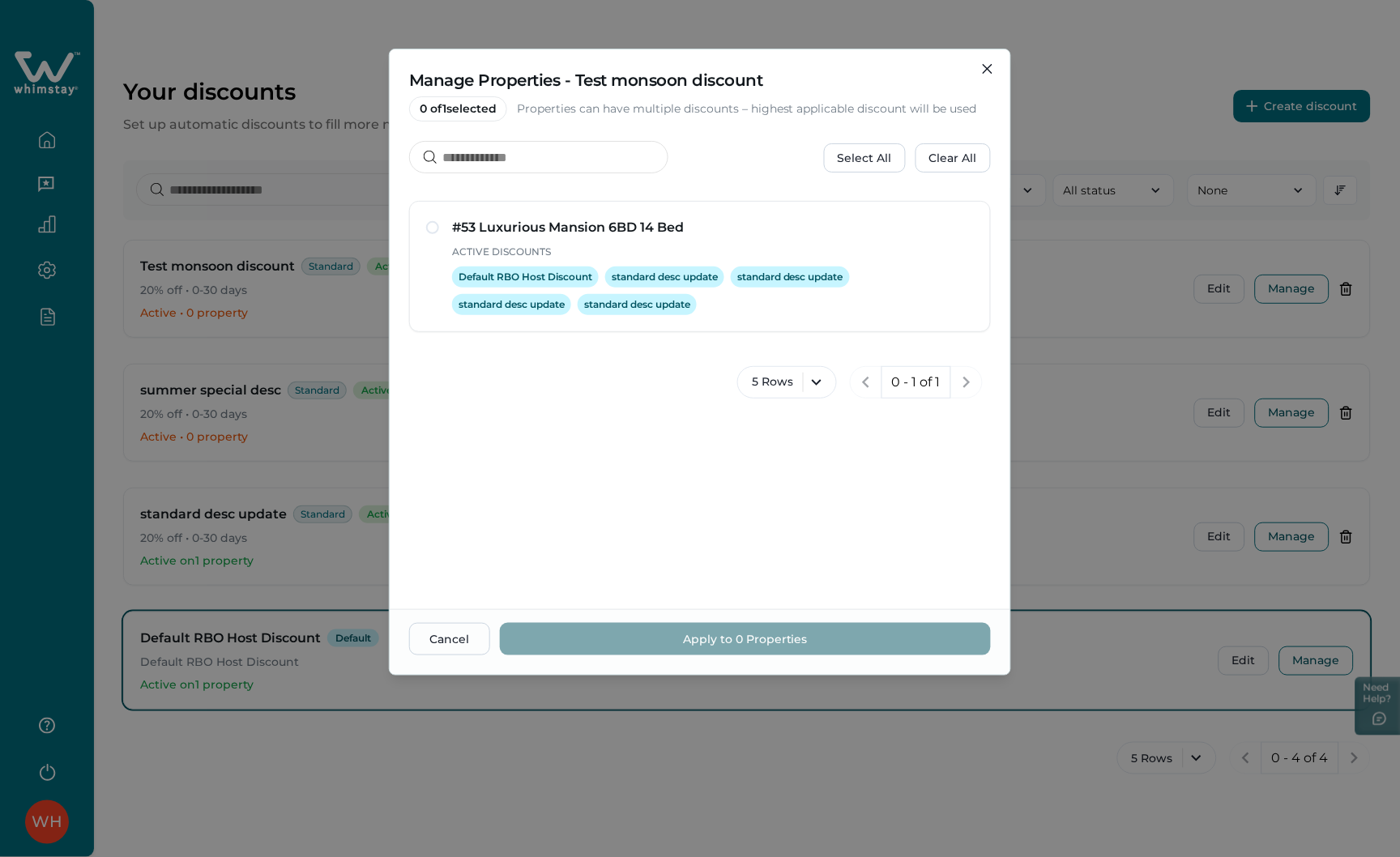
click at [1109, 335] on div "Manage Properties - Test monsoon discount 0 of 1 selected Properties can have m…" at bounding box center [700, 428] width 1400 height 857
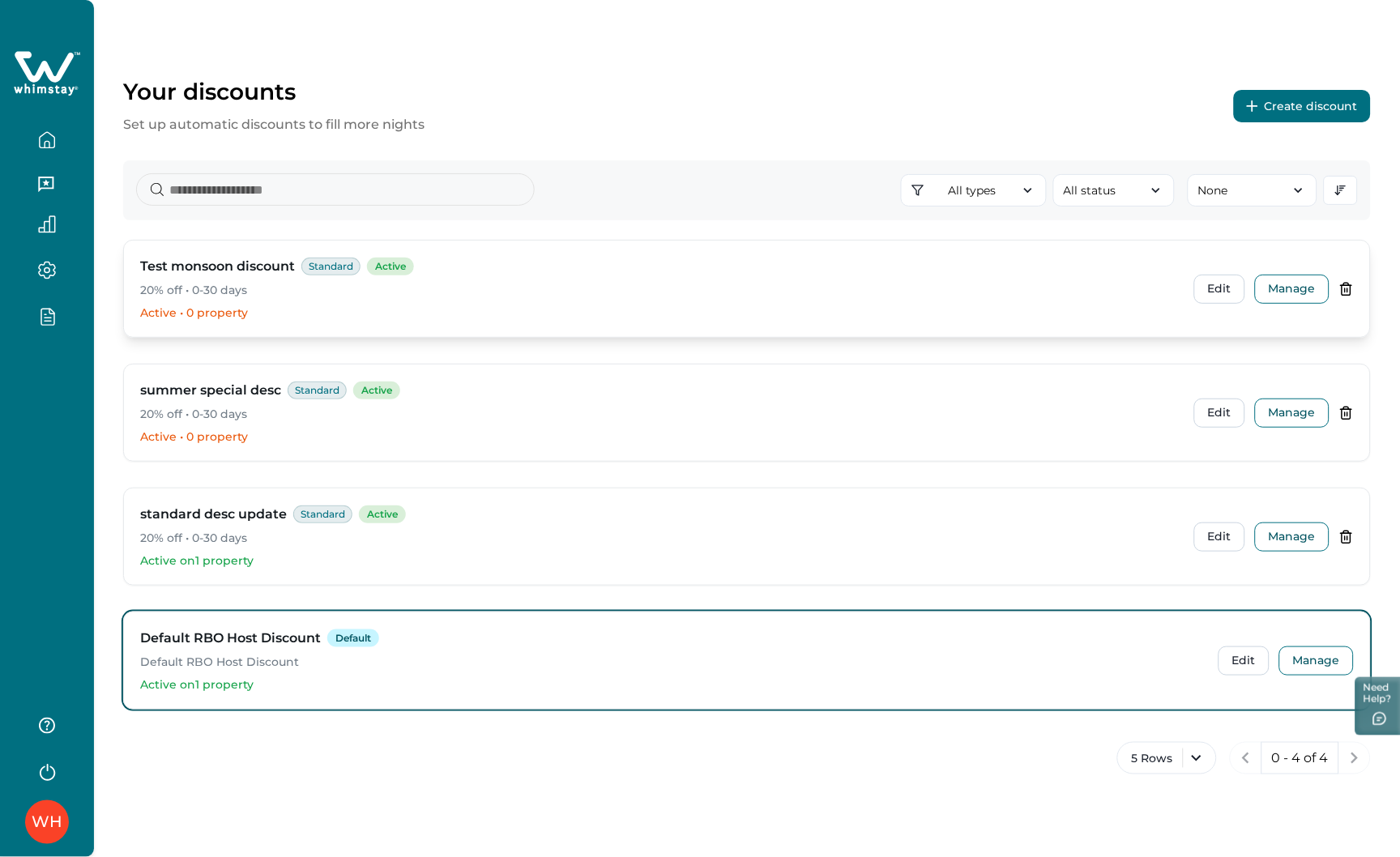
click at [1191, 283] on div "Test monsoon discount Standard Active 20% off • 0-30 days Active • 0 property E…" at bounding box center [747, 289] width 1246 height 97
click at [1275, 116] on button "Create discount" at bounding box center [1303, 106] width 137 height 32
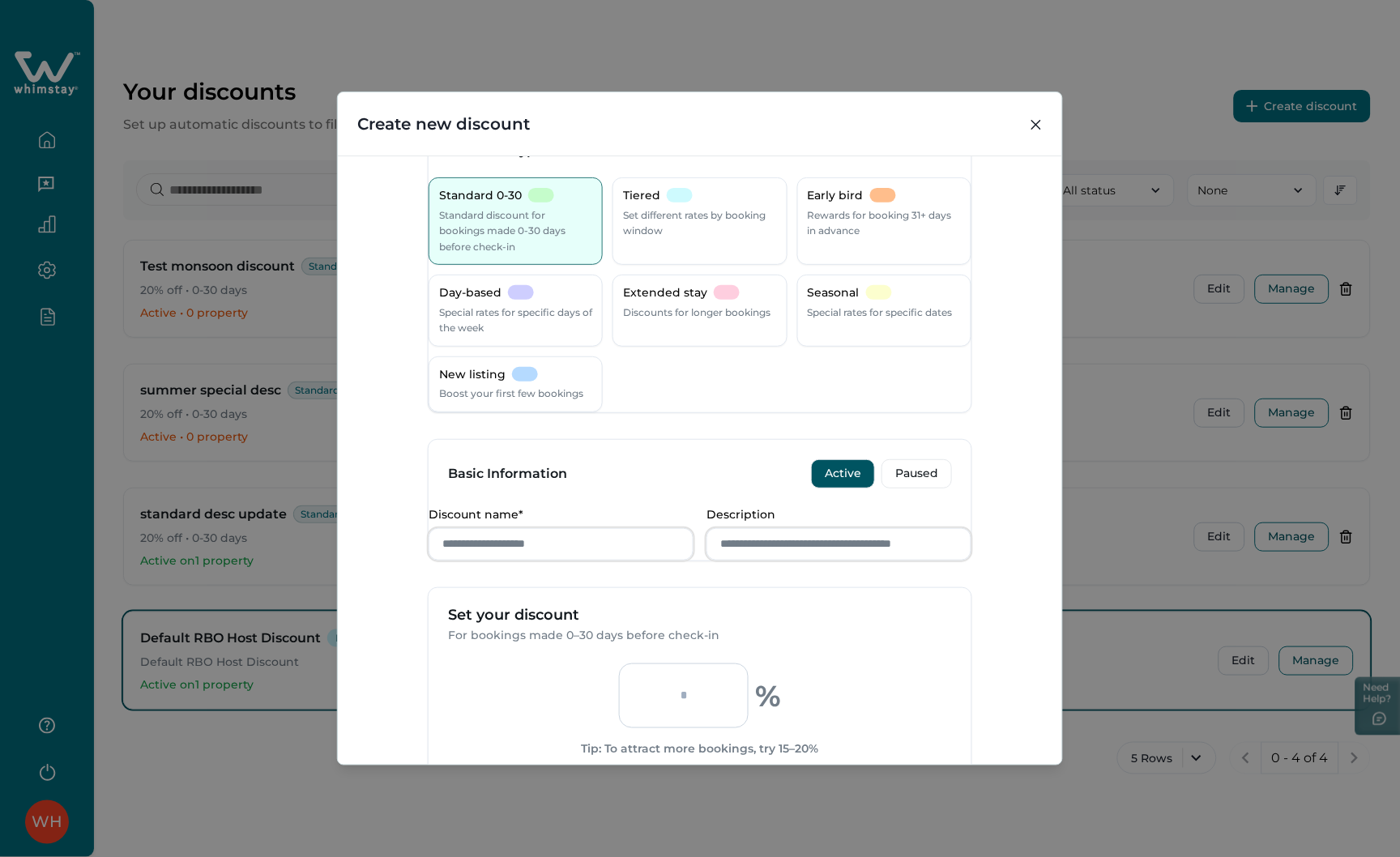
scroll to position [90, 0]
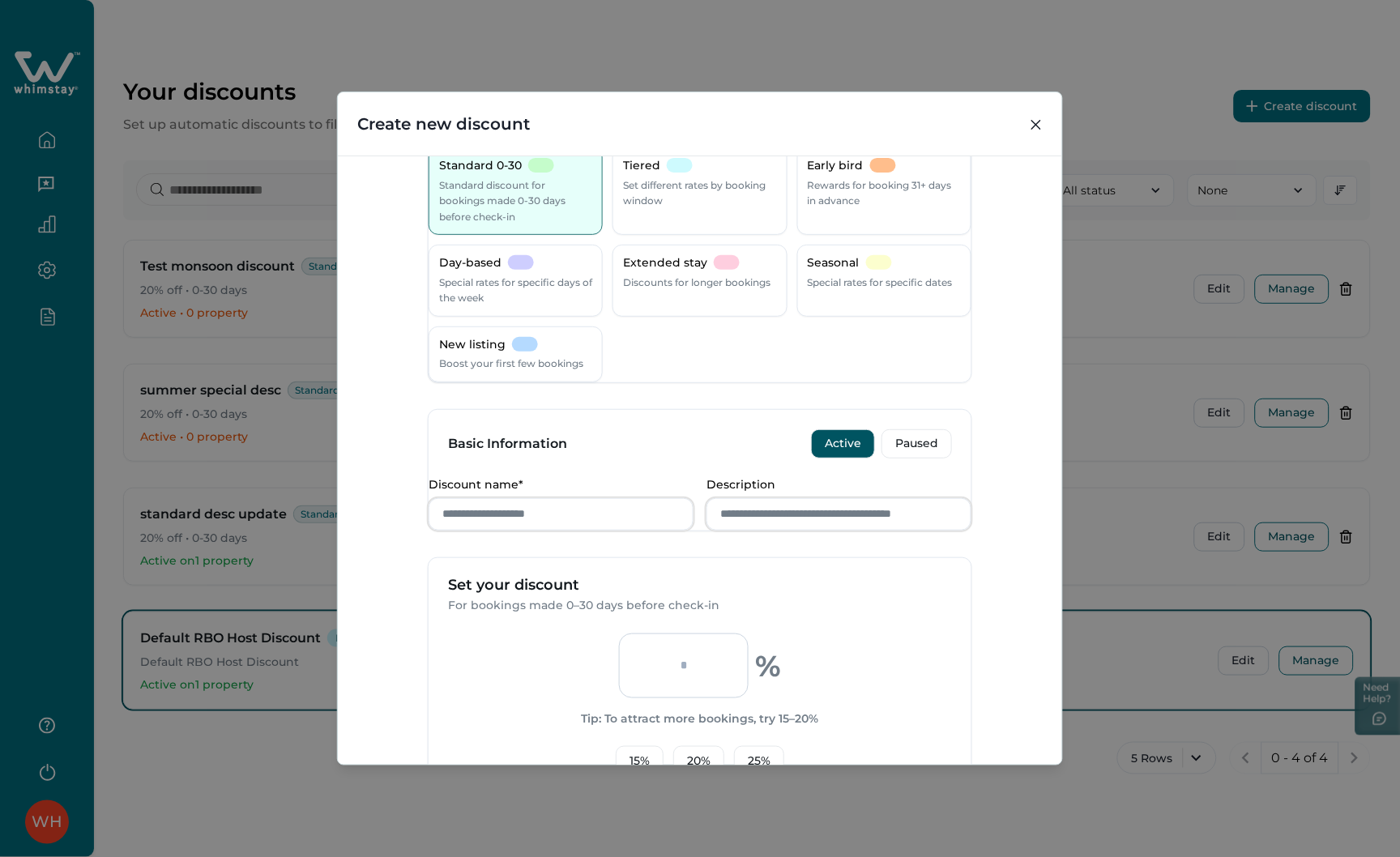
click at [1096, 423] on div "Create new discount Discount Type Standard 0-30 Standard discount for bookings …" at bounding box center [700, 428] width 1400 height 857
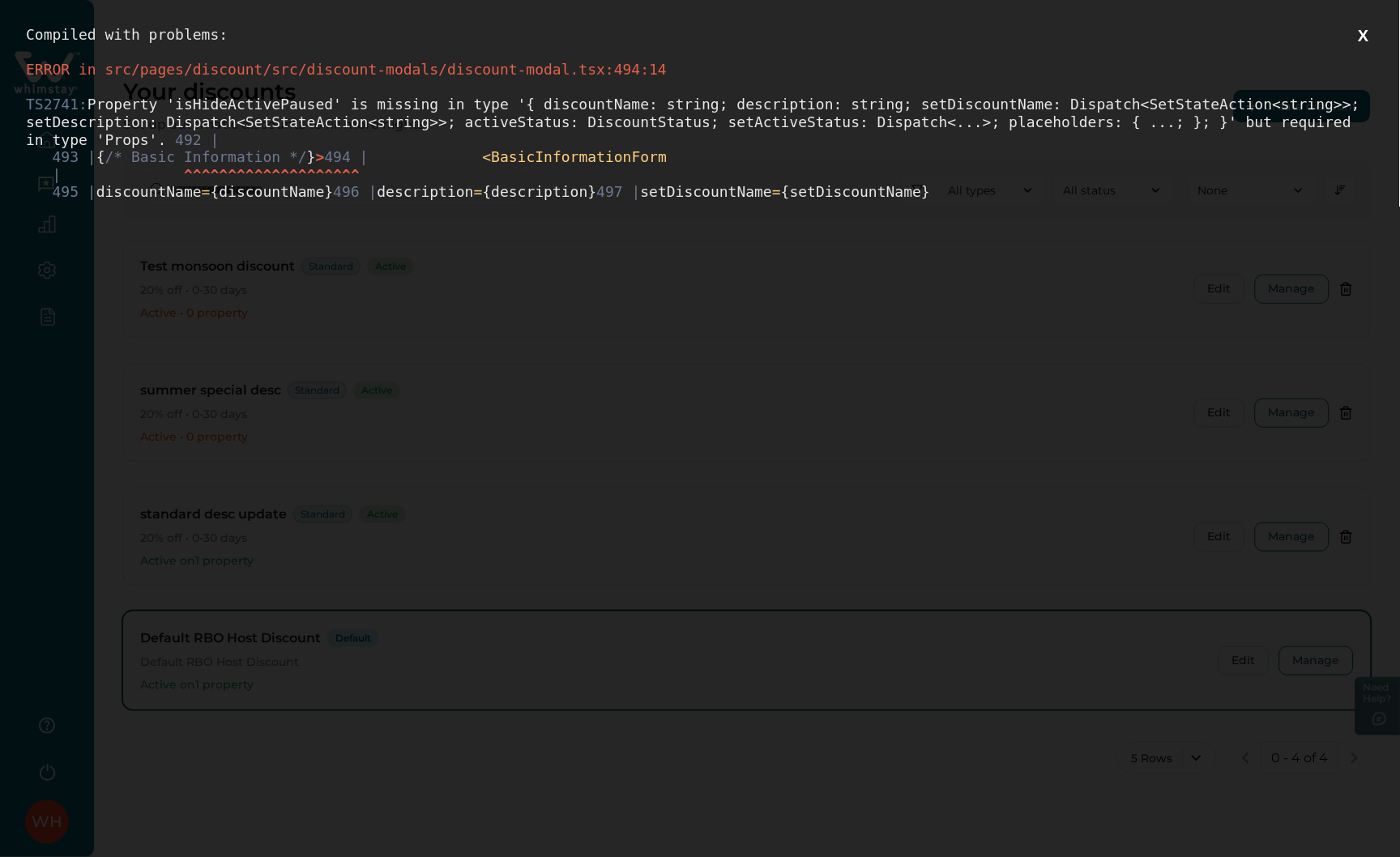
scroll to position [0, 0]
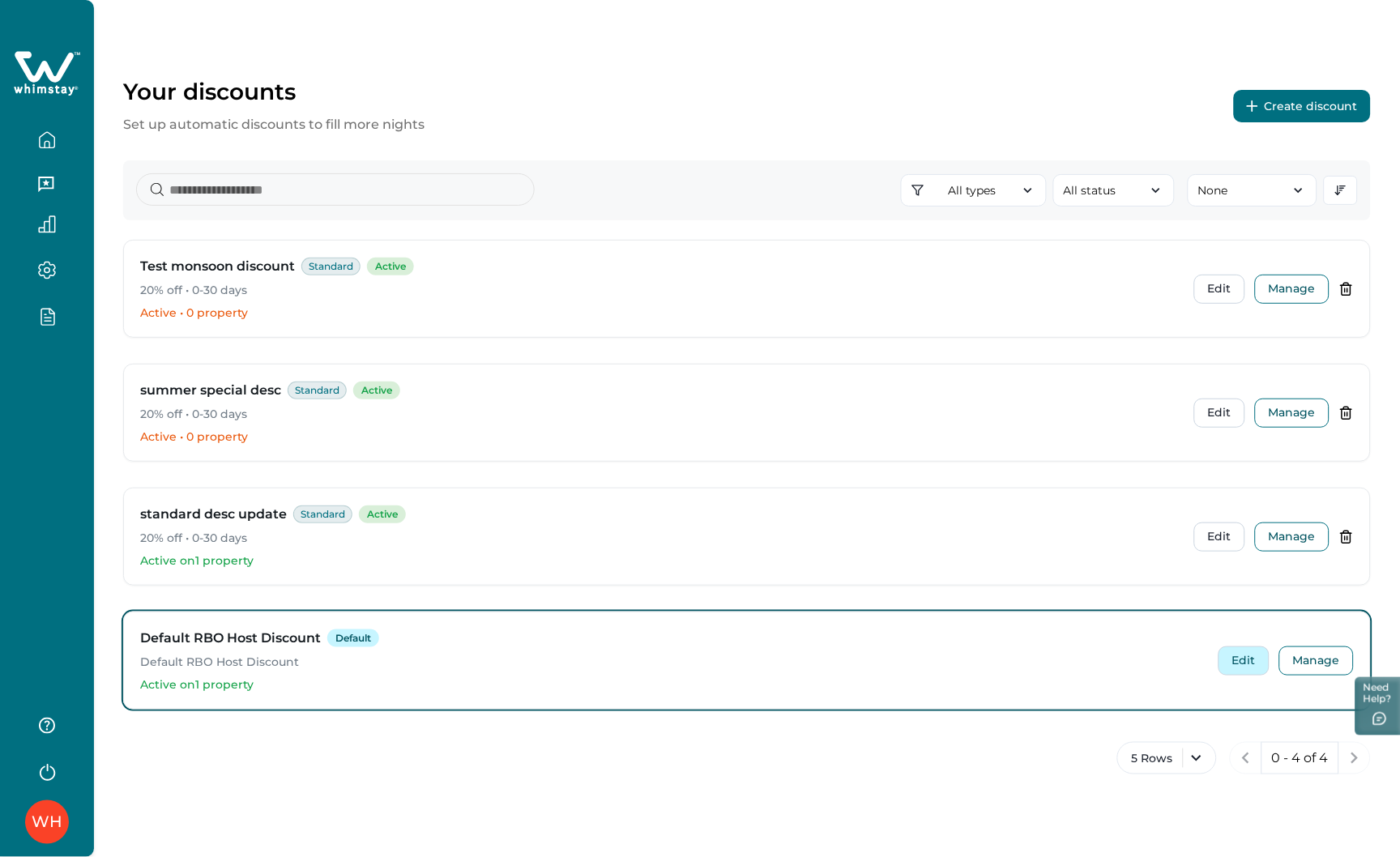
click at [1253, 666] on button "Edit" at bounding box center [1243, 660] width 51 height 29
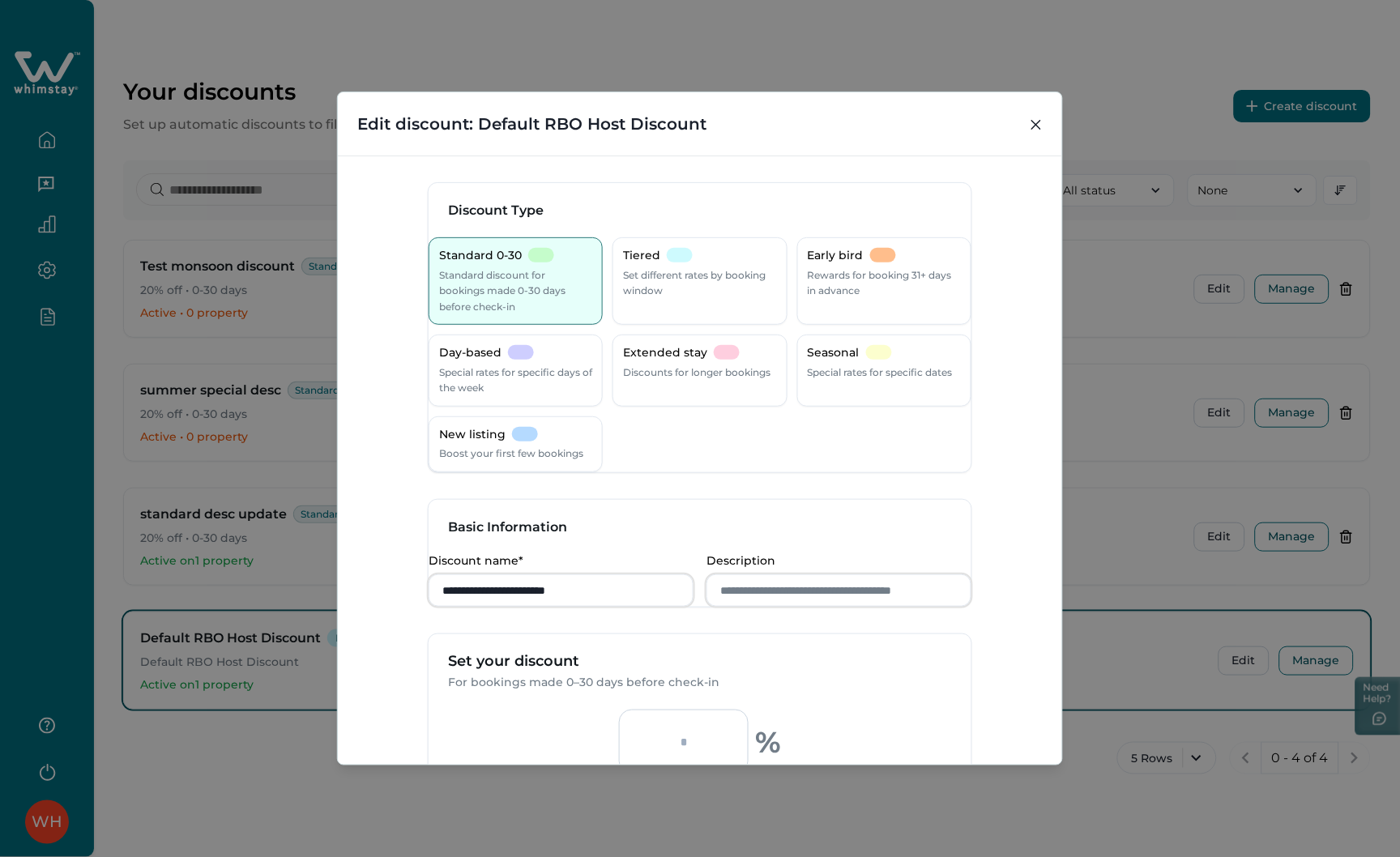
click at [1116, 505] on div "**********" at bounding box center [700, 428] width 1400 height 857
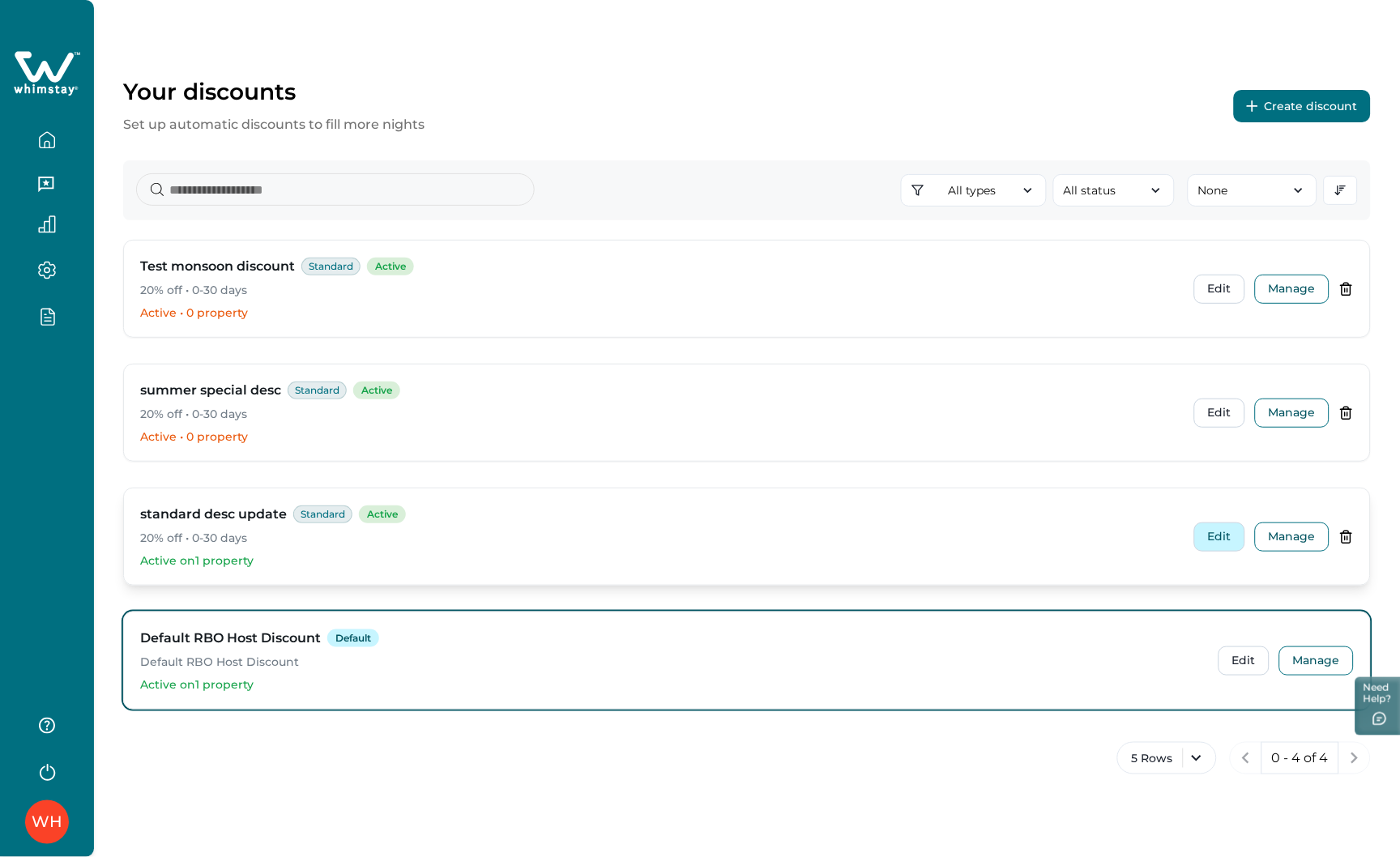
click at [1218, 533] on button "Edit" at bounding box center [1219, 536] width 51 height 29
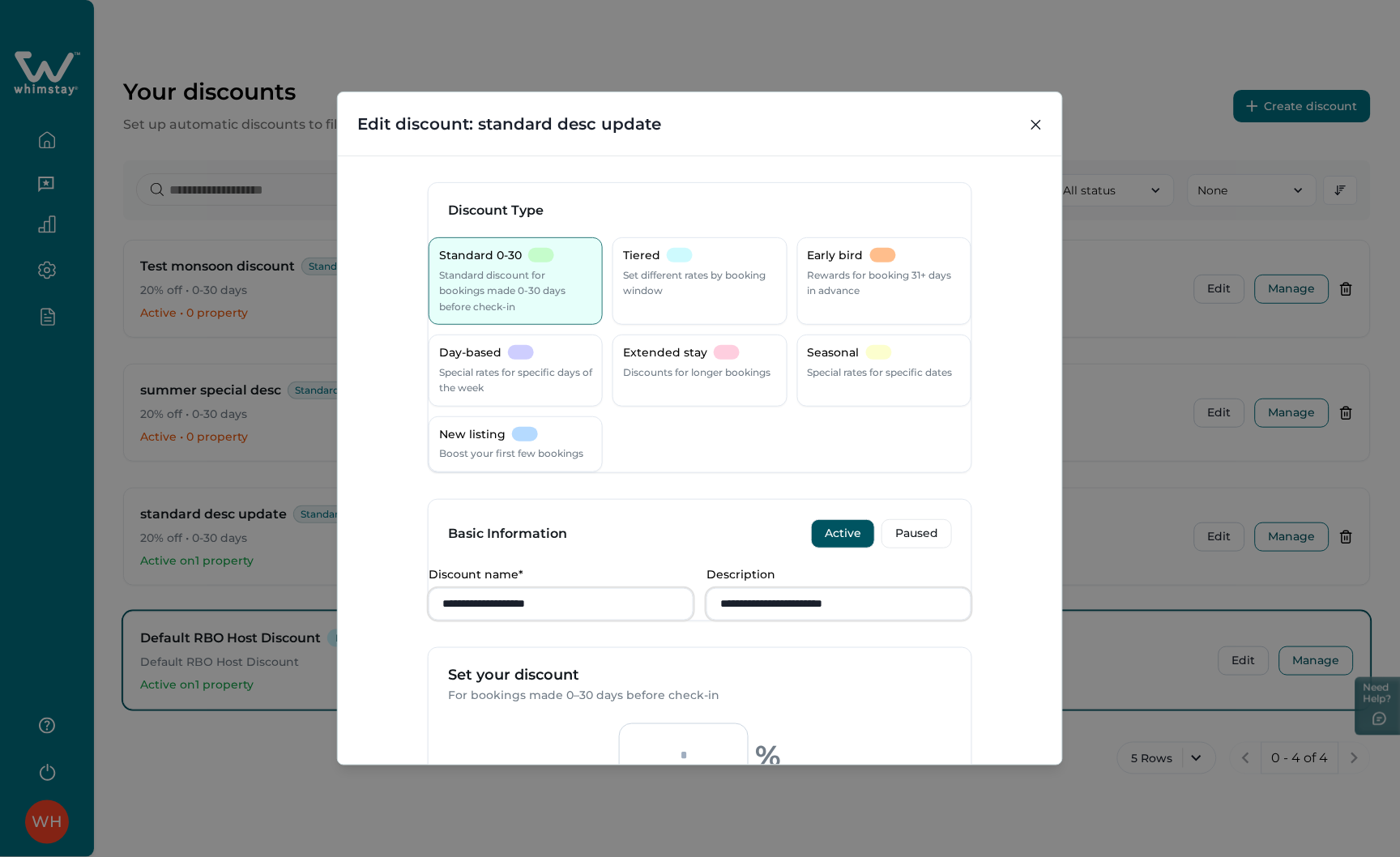
click at [1102, 533] on div "**********" at bounding box center [700, 428] width 1400 height 857
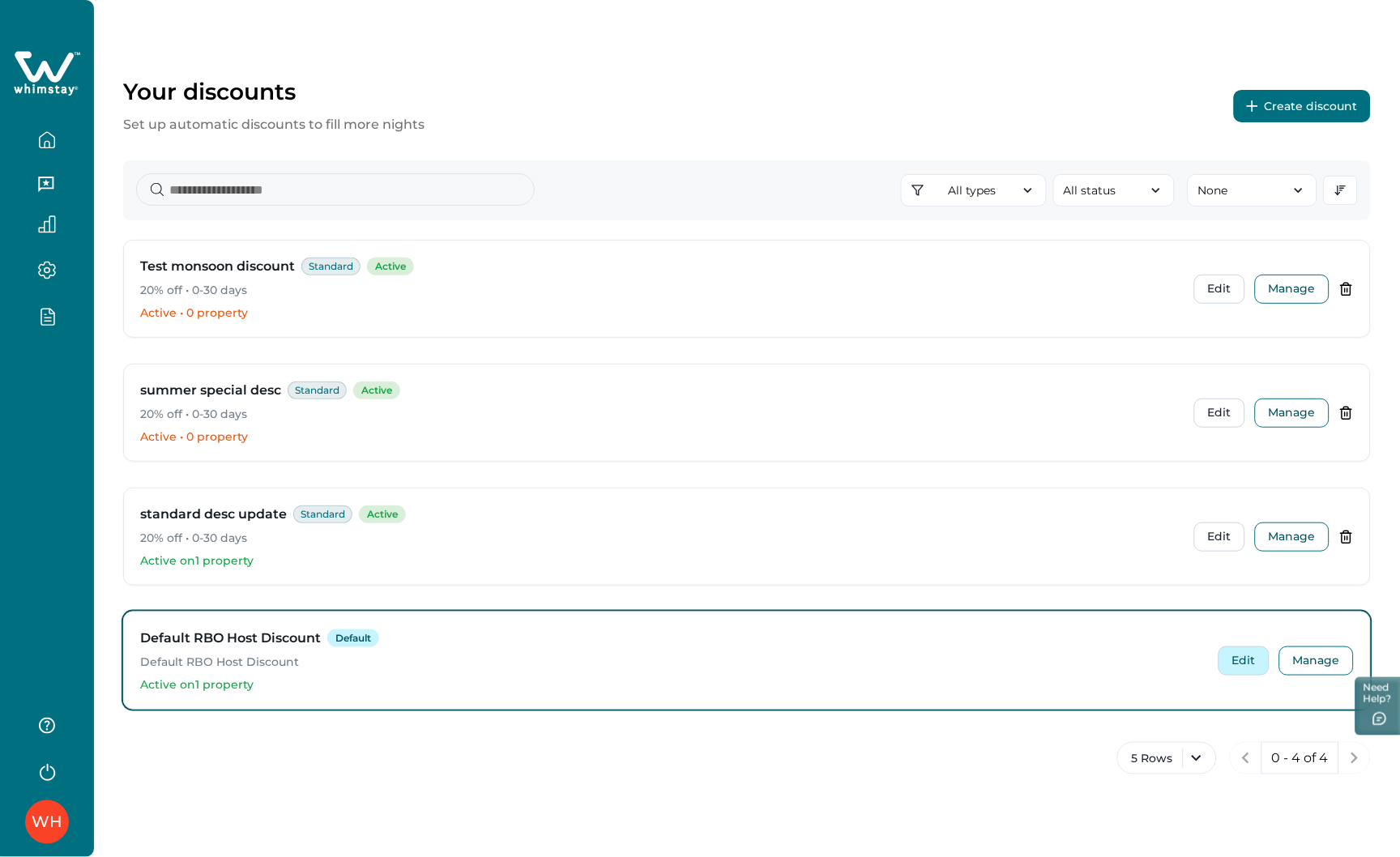
click at [1230, 657] on button "Edit" at bounding box center [1243, 660] width 51 height 29
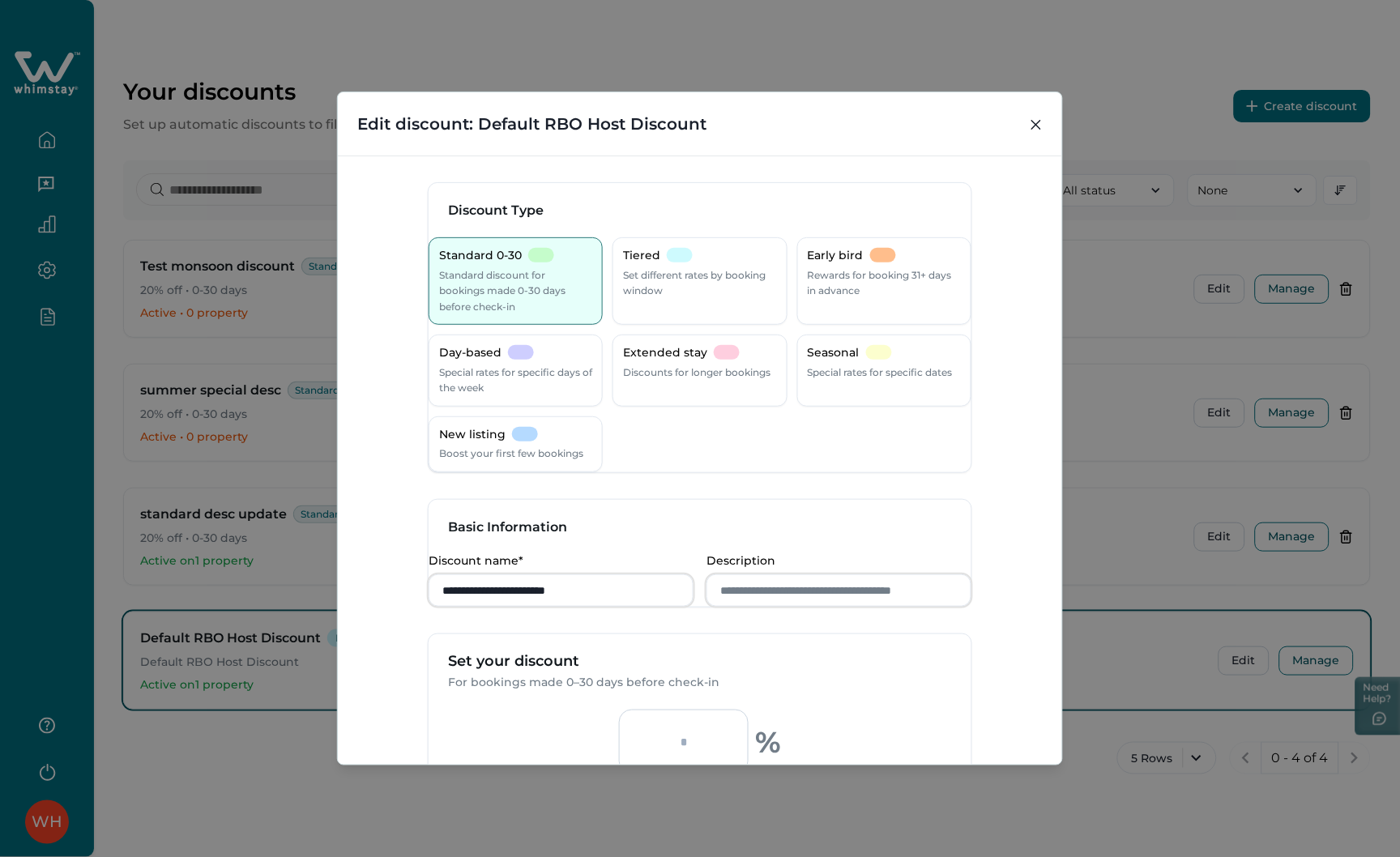
click at [1130, 602] on div "**********" at bounding box center [700, 428] width 1400 height 857
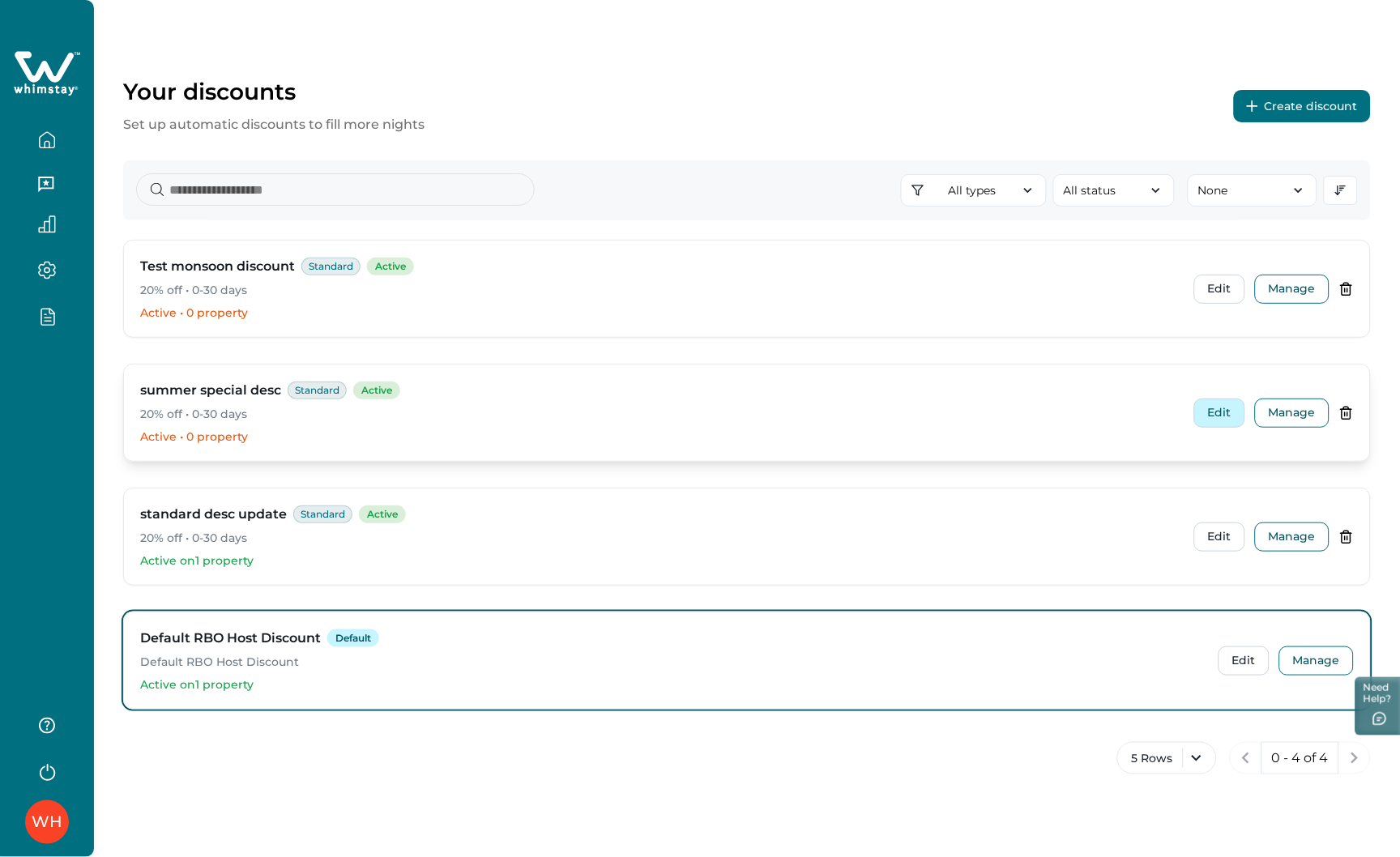
click at [1215, 411] on button "Edit" at bounding box center [1219, 413] width 51 height 29
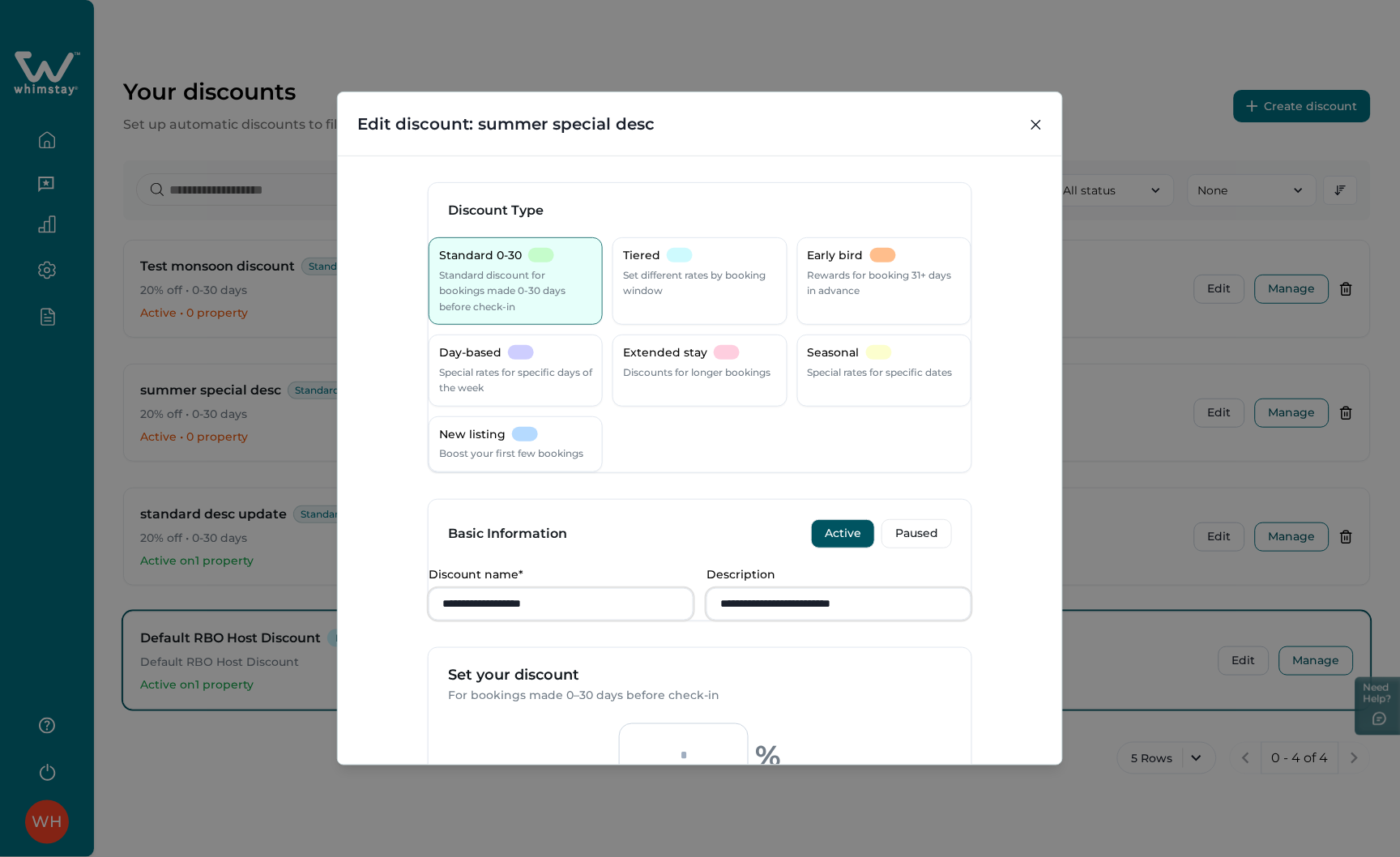
click at [1120, 461] on div "**********" at bounding box center [700, 428] width 1400 height 857
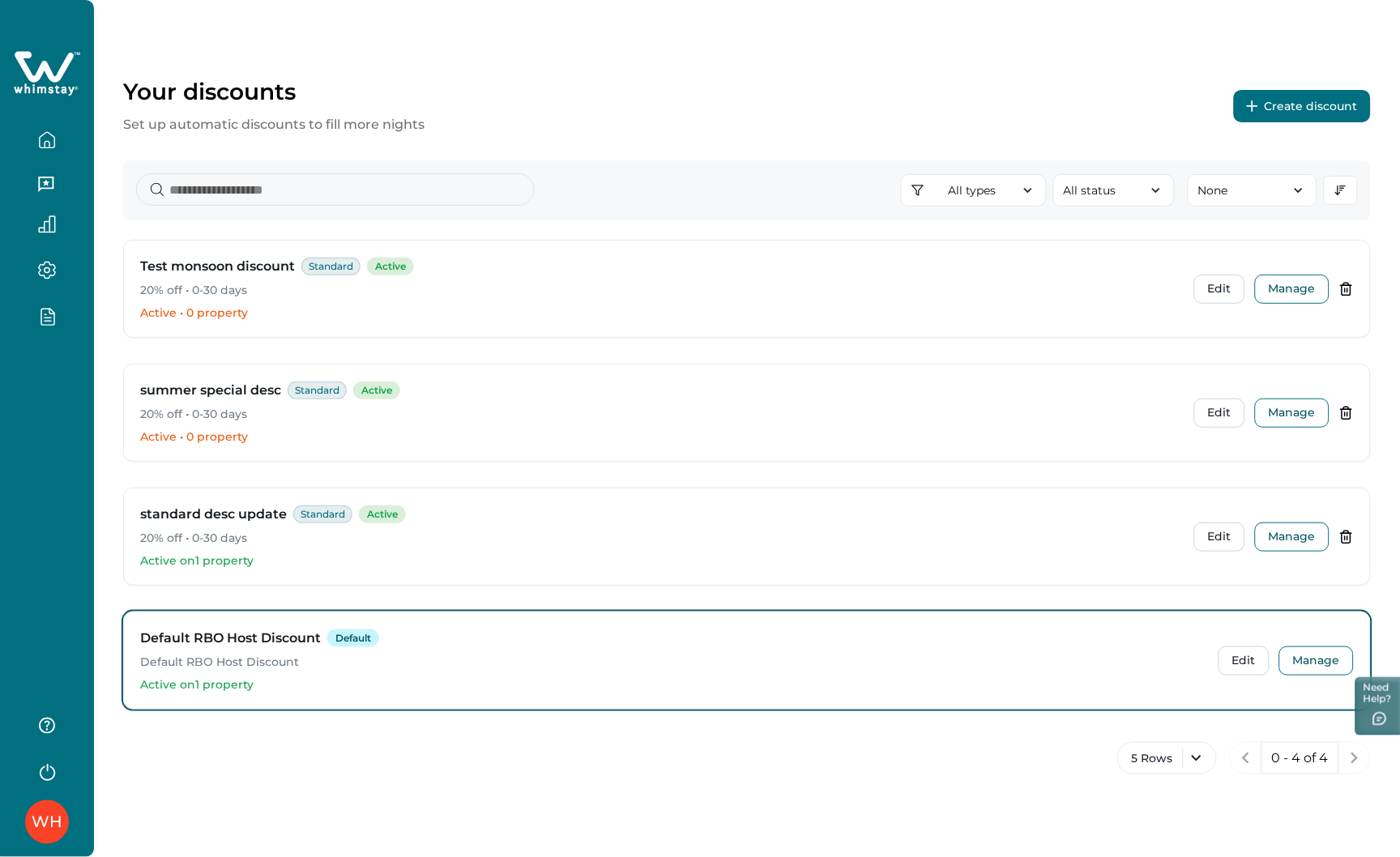
click at [1272, 107] on button "Create discount" at bounding box center [1303, 106] width 137 height 32
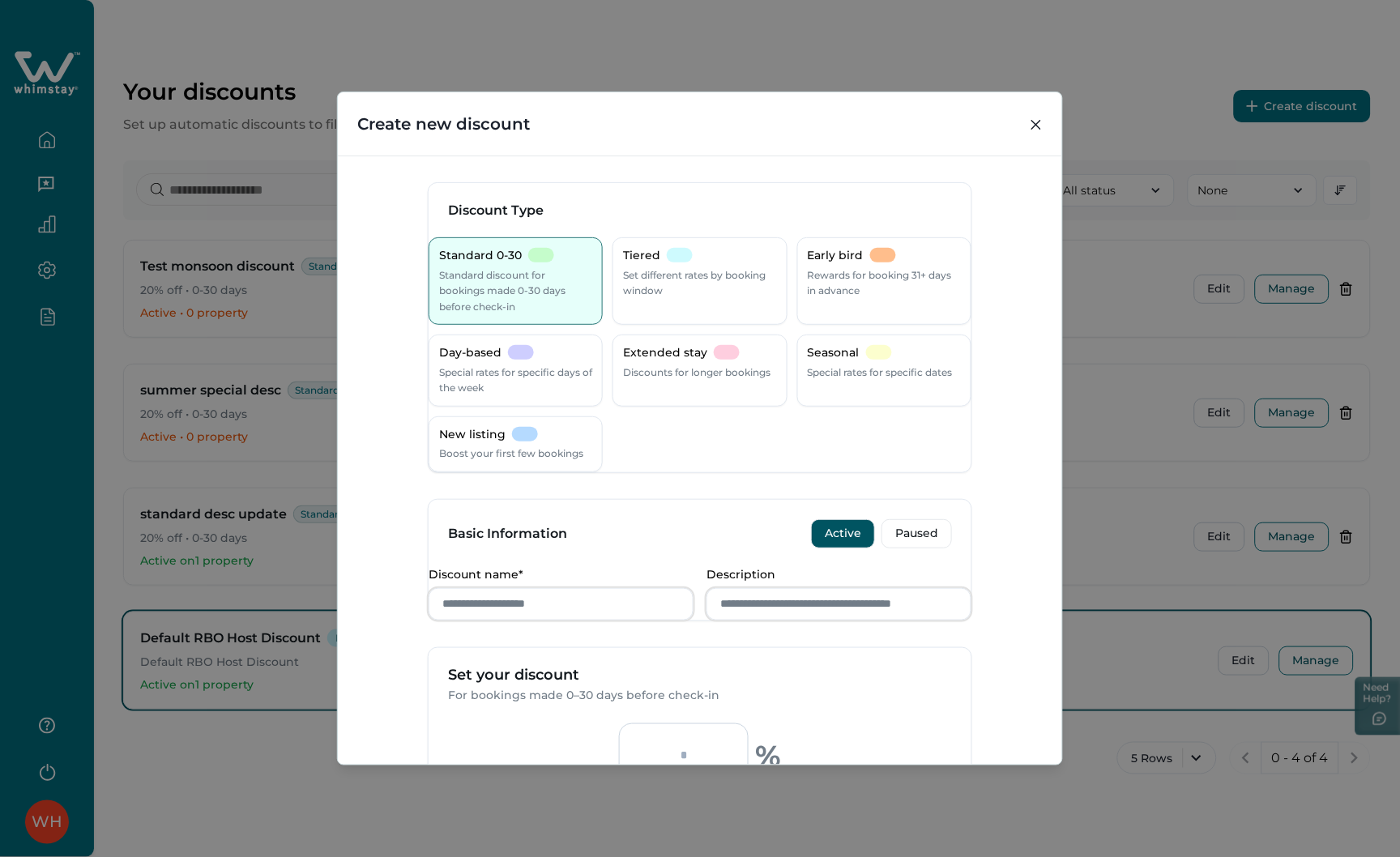
click at [1096, 398] on div "Create new discount Discount Type Standard 0-30 Standard discount for bookings …" at bounding box center [700, 428] width 1400 height 857
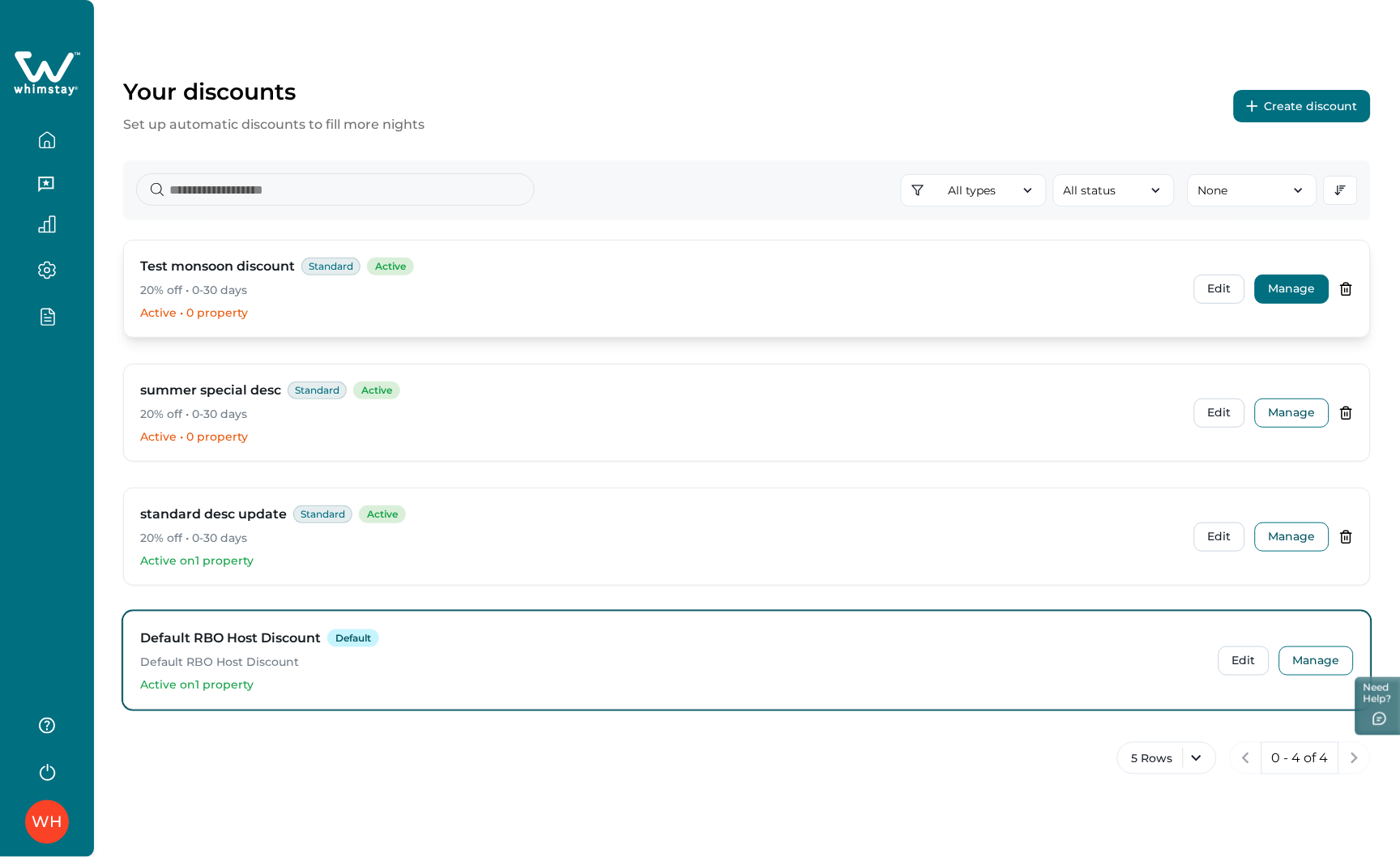
click at [1283, 281] on button "Manage" at bounding box center [1293, 289] width 75 height 29
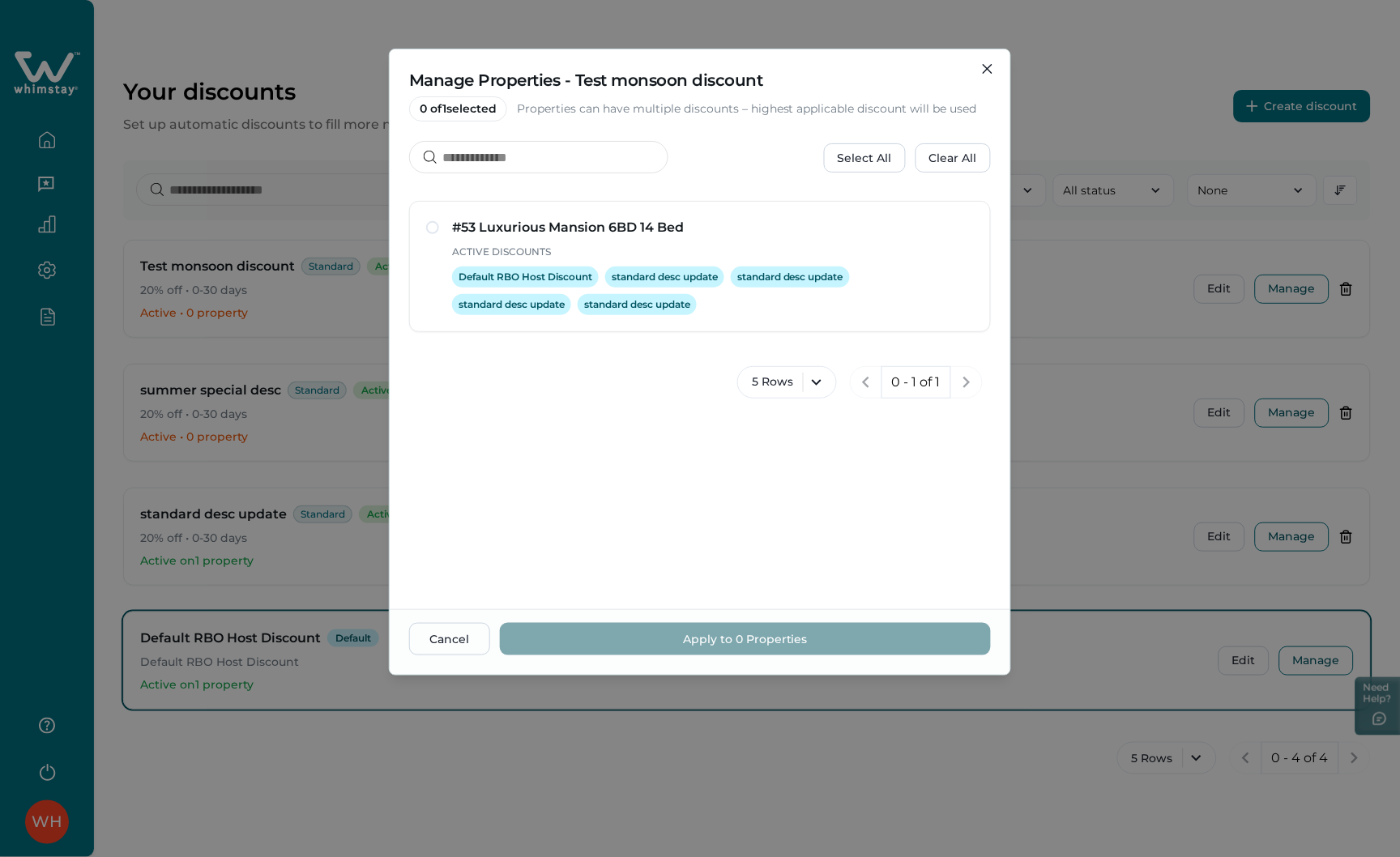
click at [1114, 361] on div "Manage Properties - Test monsoon discount 0 of 1 selected Properties can have m…" at bounding box center [700, 428] width 1400 height 857
